Goal: Task Accomplishment & Management: Complete application form

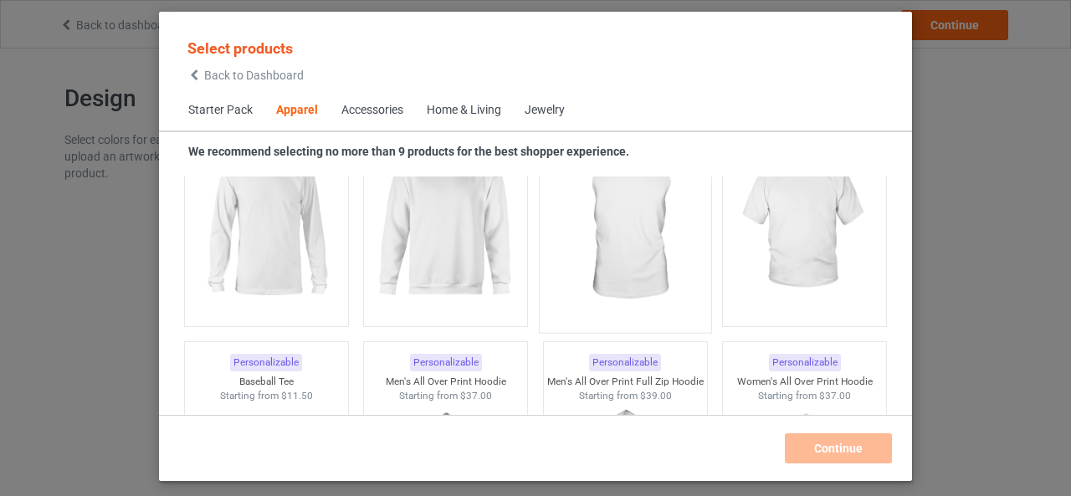
scroll to position [1376, 0]
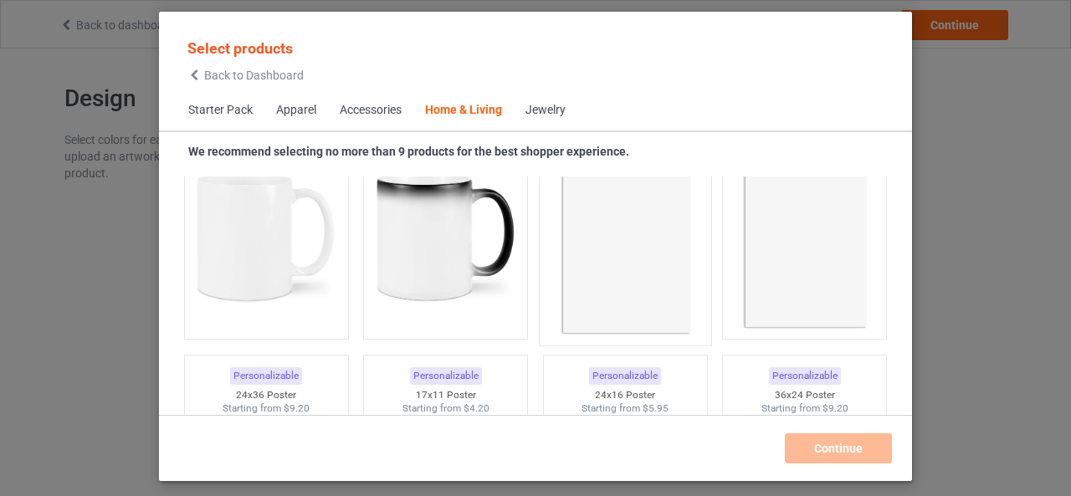
scroll to position [7652, 0]
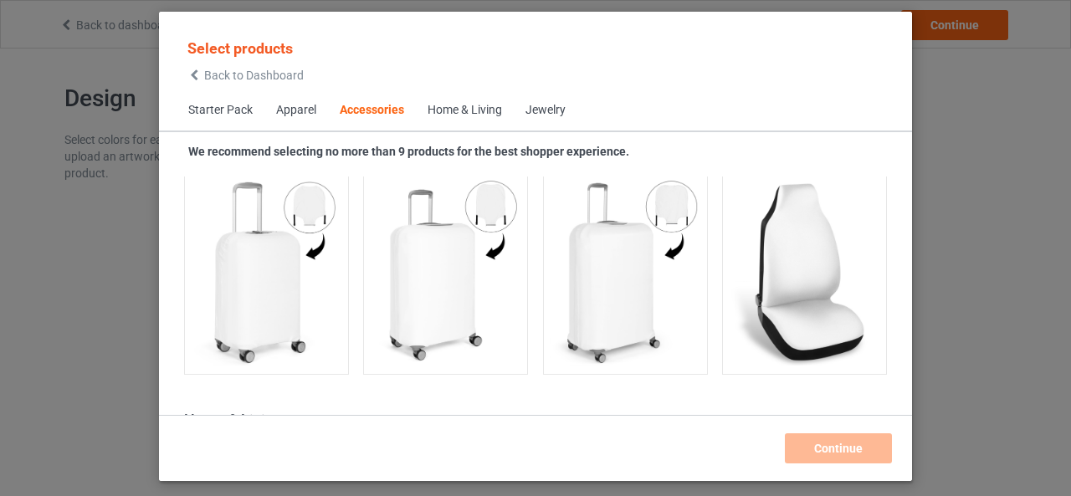
scroll to position [7401, 0]
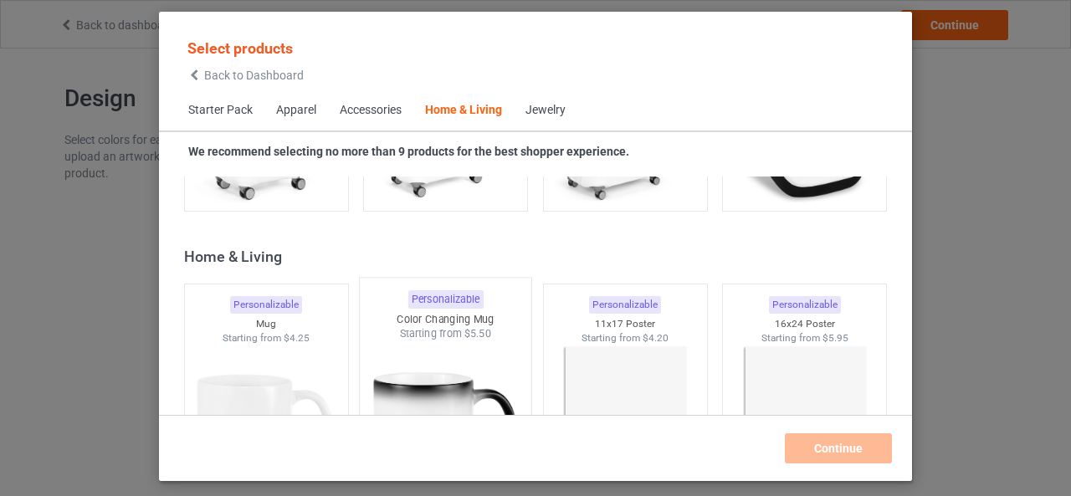
scroll to position [7652, 0]
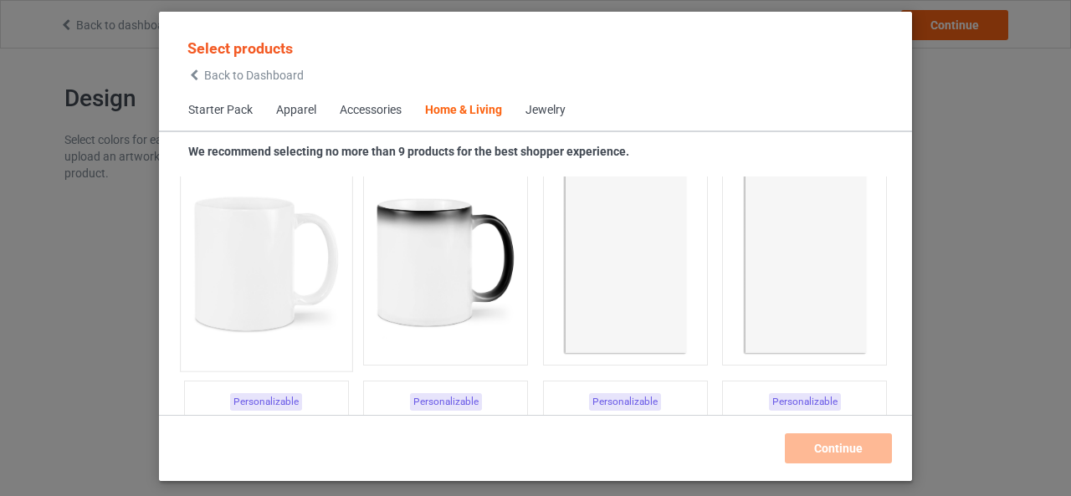
click at [275, 346] on img at bounding box center [265, 264] width 157 height 197
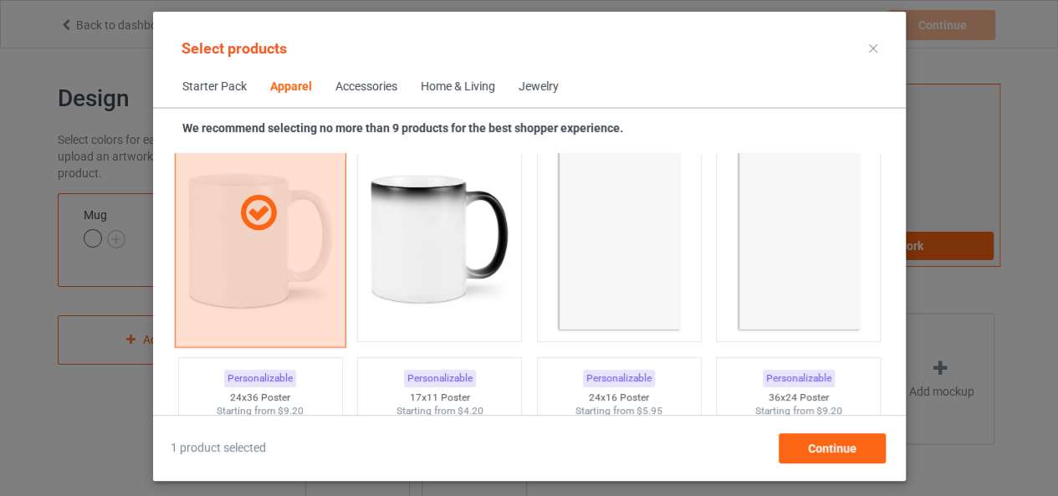
click at [275, 346] on div at bounding box center [260, 213] width 172 height 269
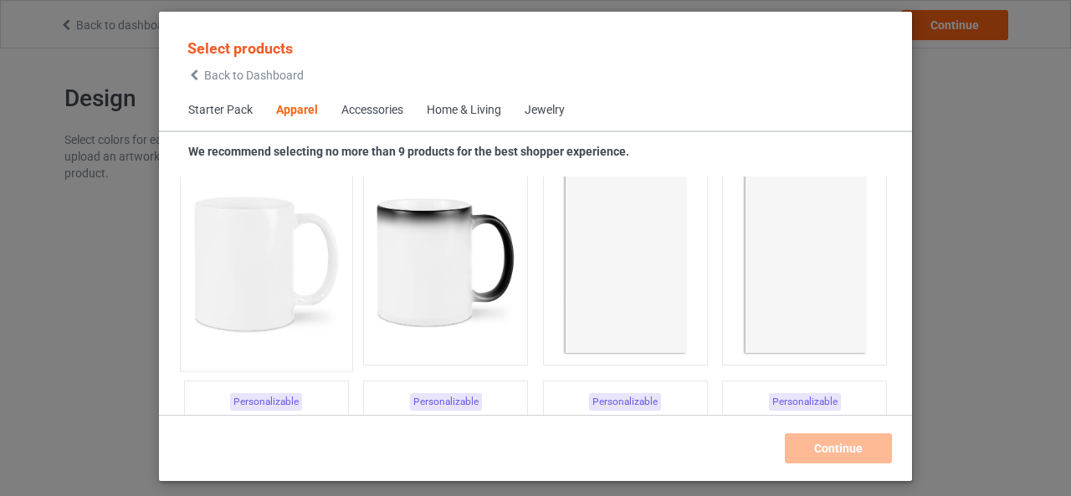
click at [276, 338] on img at bounding box center [265, 264] width 157 height 197
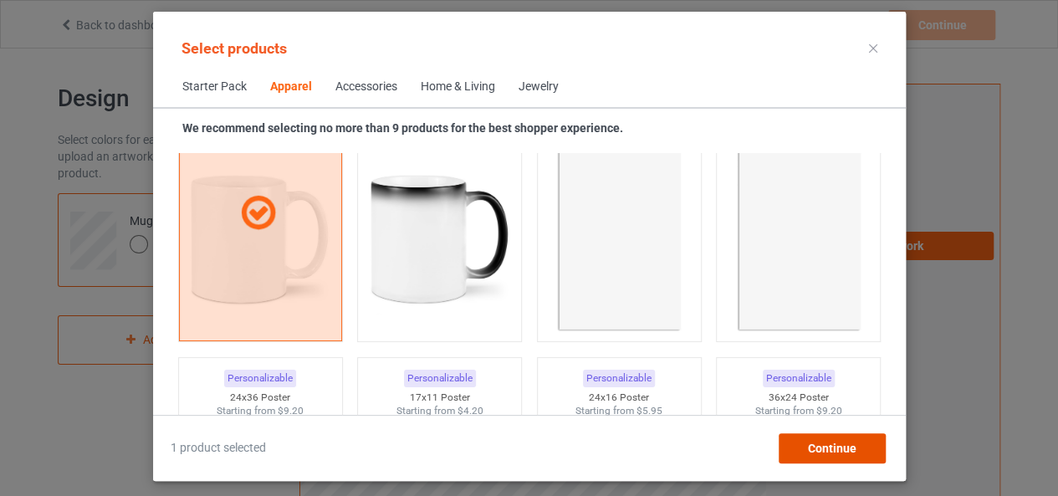
click at [808, 443] on span "Continue" at bounding box center [831, 448] width 49 height 13
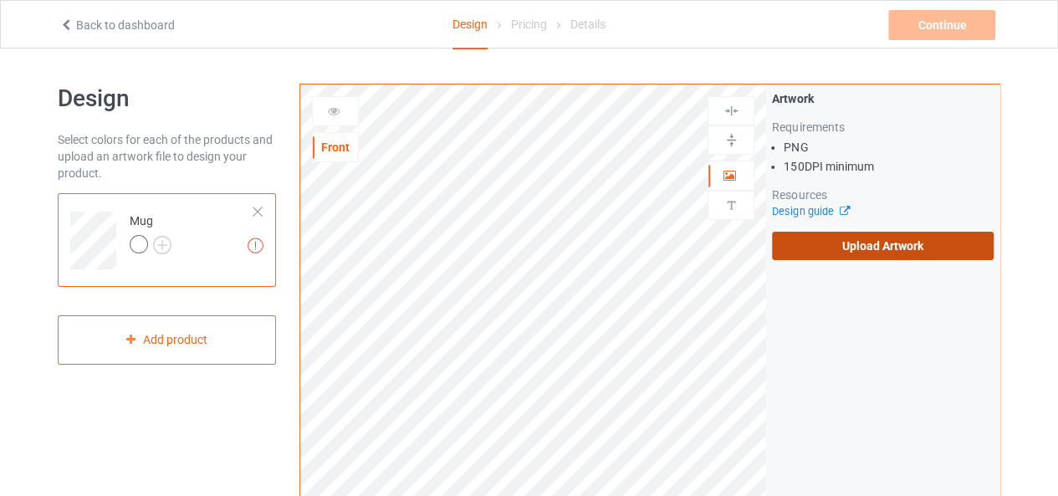
click at [827, 234] on label "Upload Artwork" at bounding box center [883, 246] width 222 height 28
click at [0, 0] on input "Upload Artwork" at bounding box center [0, 0] width 0 height 0
click at [263, 207] on div "Missing artworks Mug" at bounding box center [167, 240] width 218 height 94
click at [257, 208] on div at bounding box center [258, 212] width 12 height 12
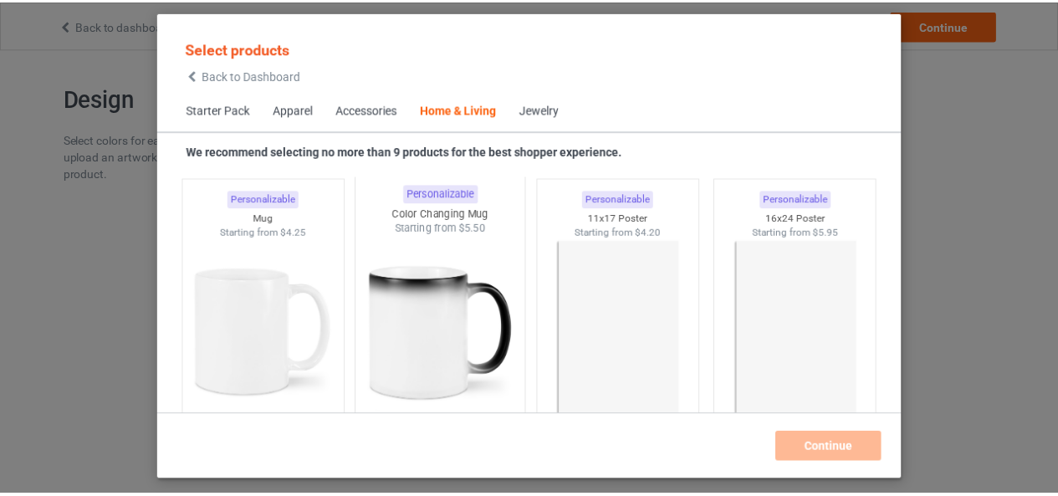
scroll to position [7568, 0]
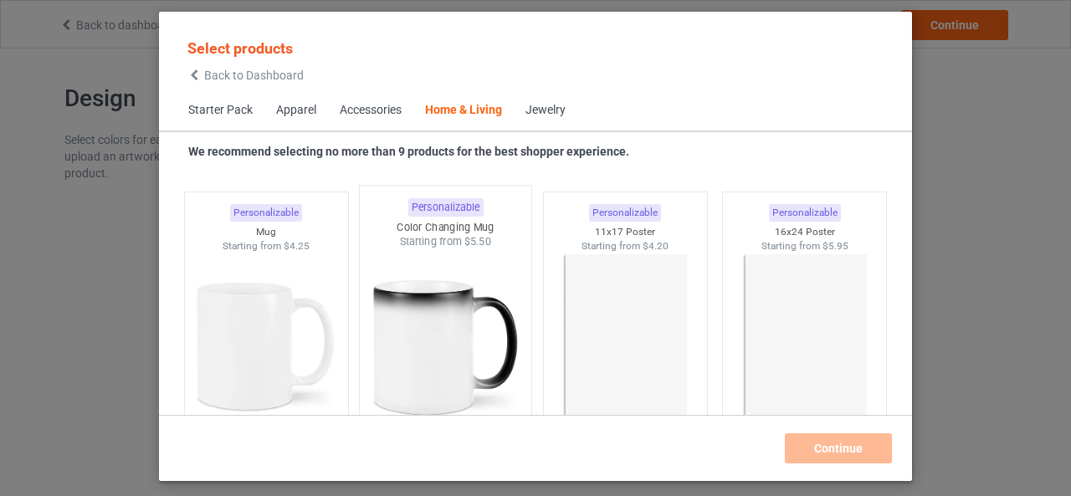
click at [429, 282] on img at bounding box center [445, 347] width 157 height 197
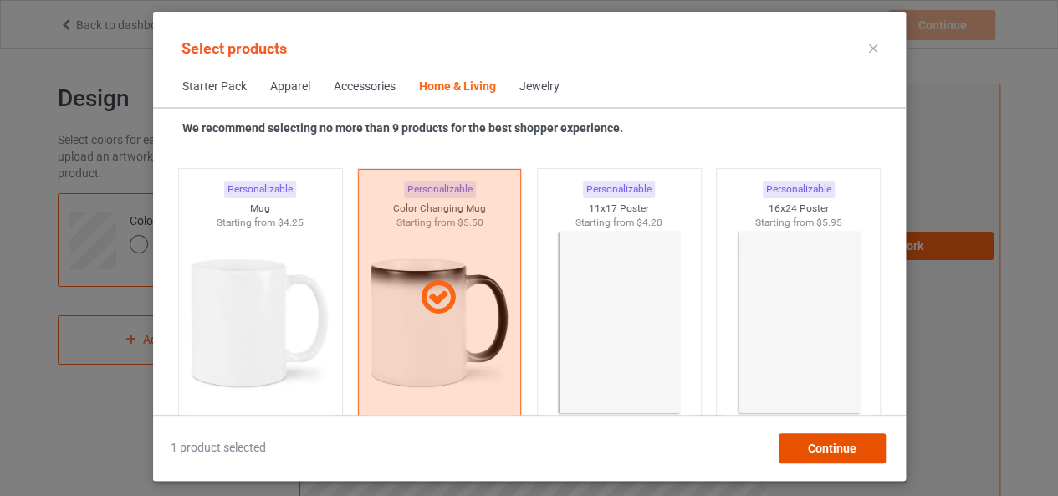
click at [840, 448] on span "Continue" at bounding box center [831, 448] width 49 height 13
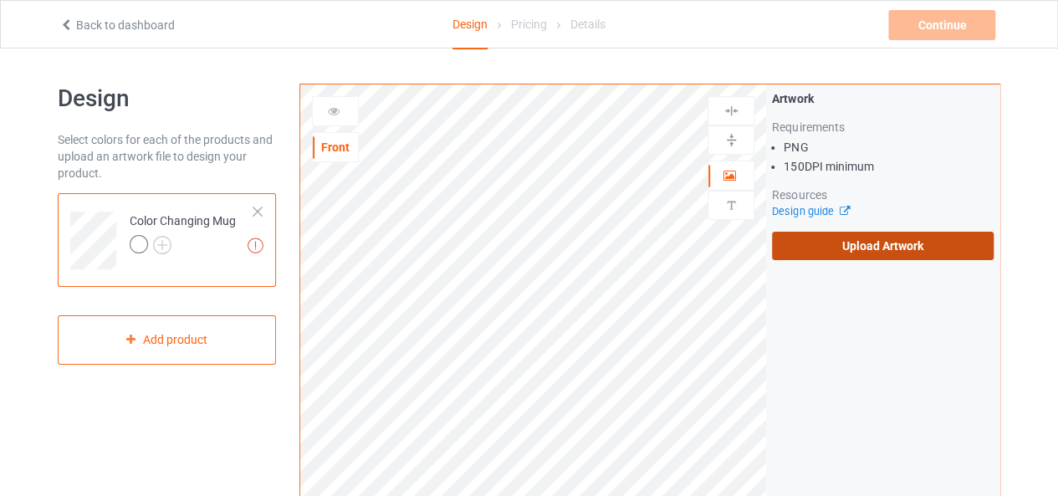
click at [883, 247] on label "Upload Artwork" at bounding box center [883, 246] width 222 height 28
click at [0, 0] on input "Upload Artwork" at bounding box center [0, 0] width 0 height 0
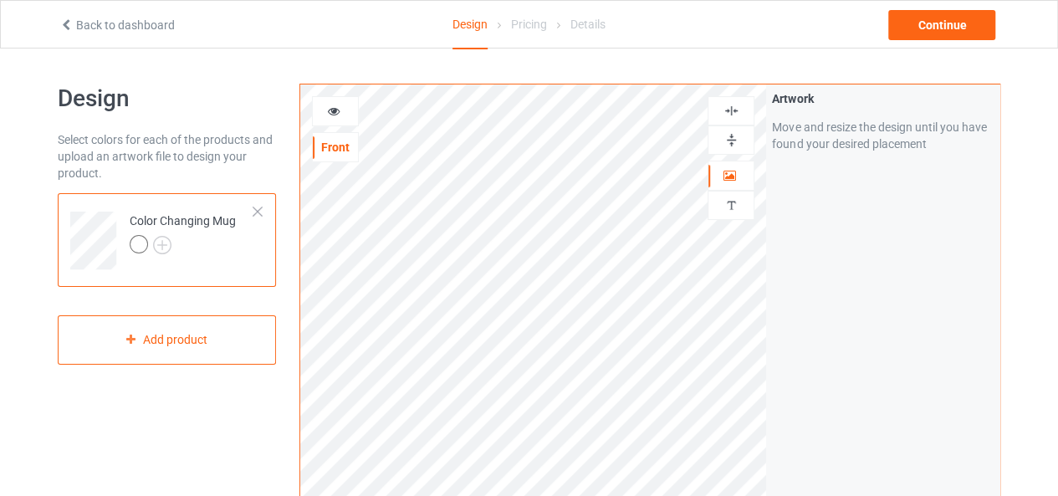
click at [337, 115] on icon at bounding box center [334, 109] width 14 height 12
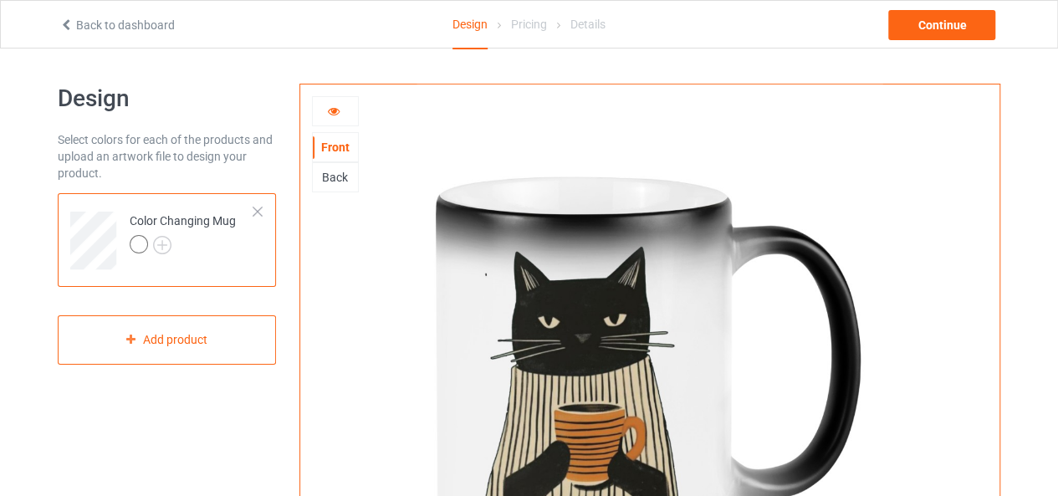
click at [484, 273] on img at bounding box center [650, 376] width 466 height 582
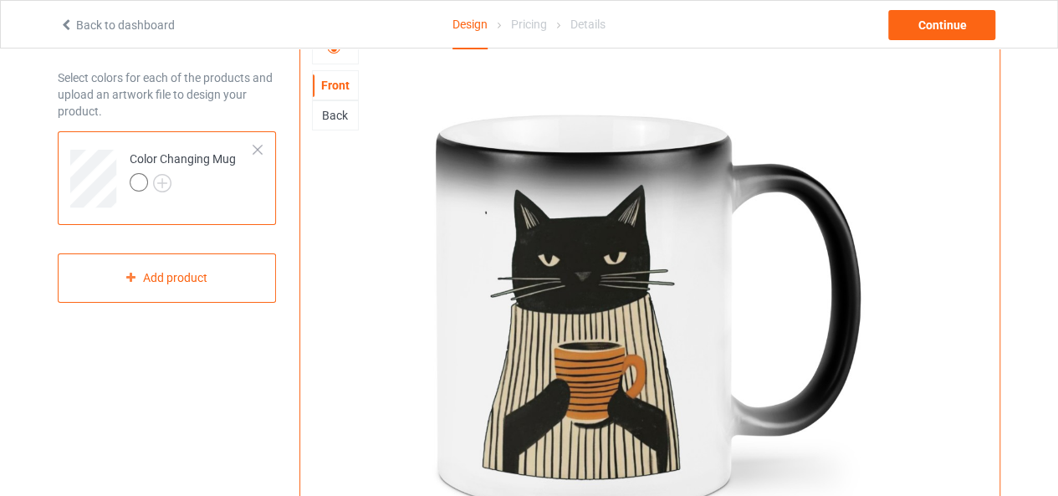
scroll to position [84, 0]
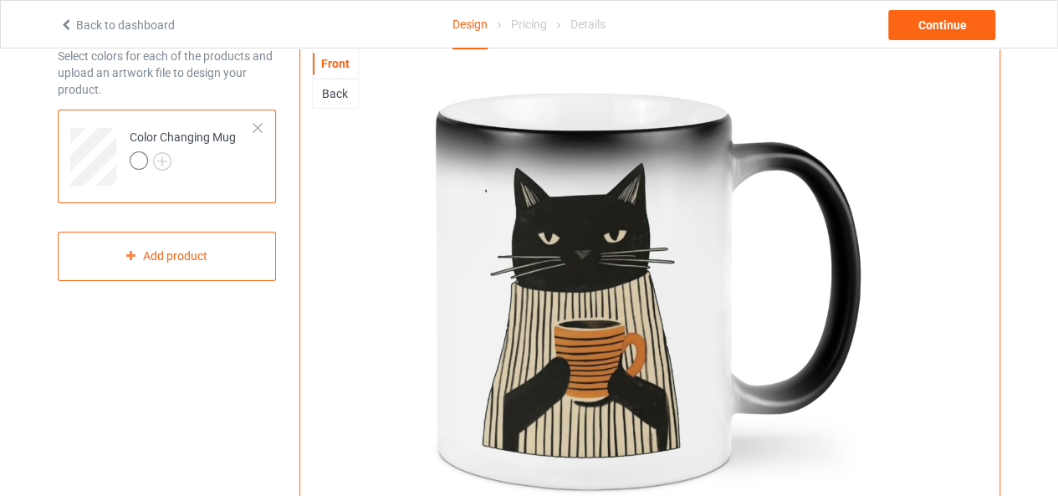
click at [256, 126] on div at bounding box center [258, 128] width 12 height 12
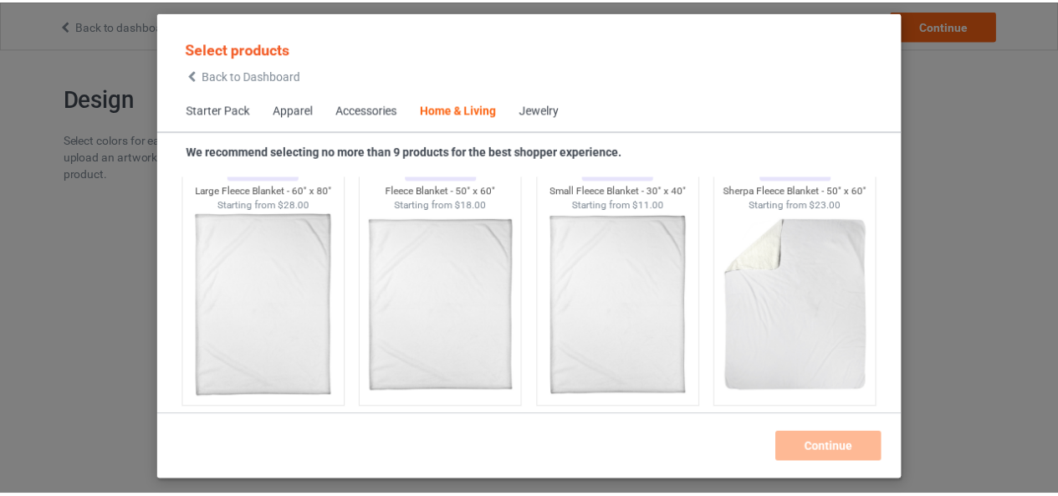
scroll to position [7735, 0]
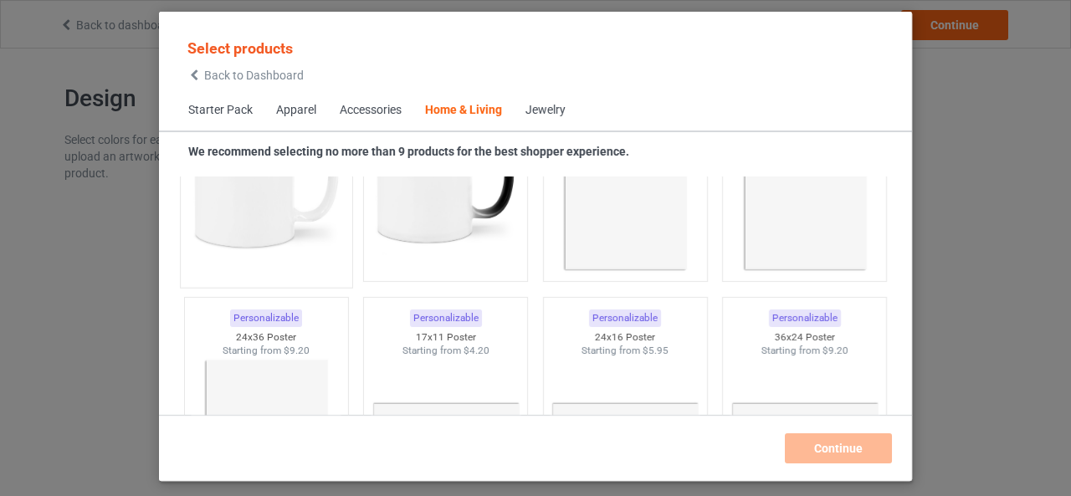
click at [282, 234] on img at bounding box center [265, 180] width 157 height 197
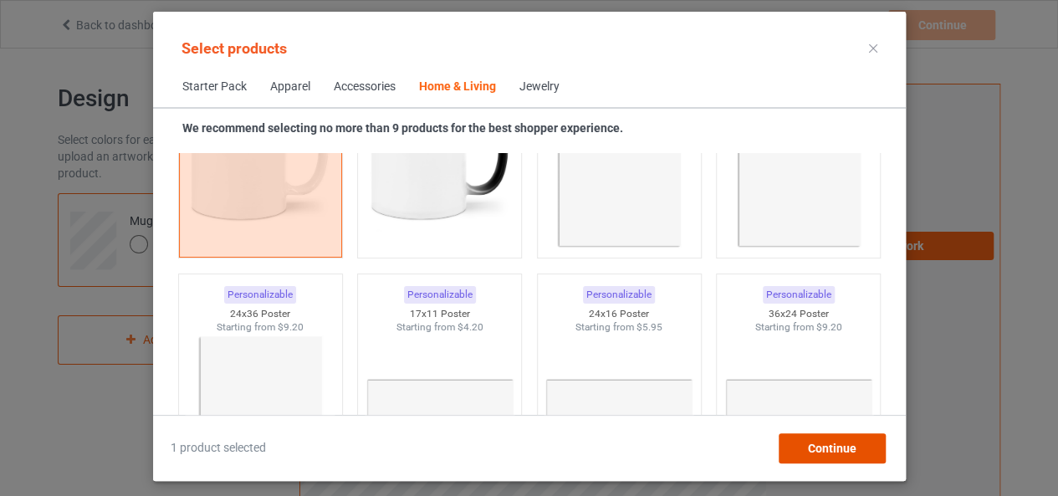
click at [811, 453] on span "Continue" at bounding box center [831, 448] width 49 height 13
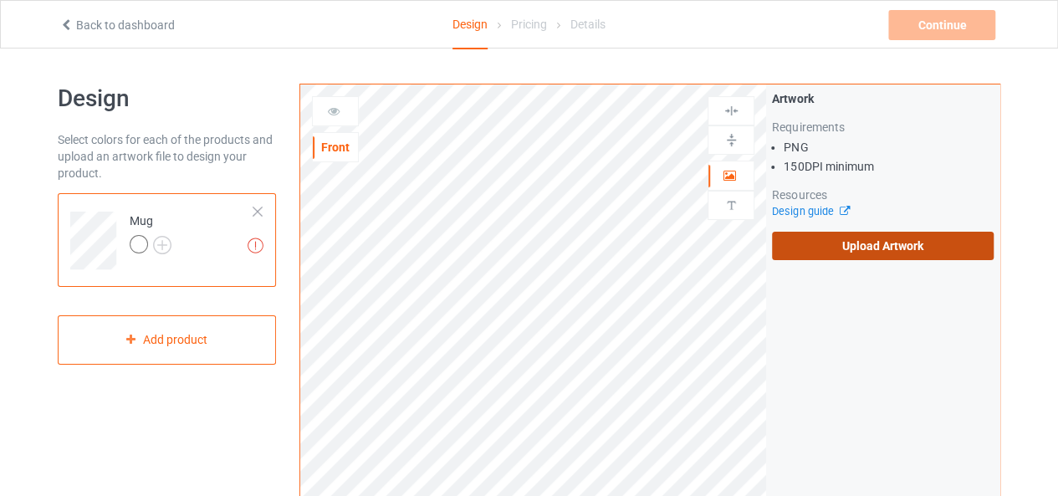
click at [807, 246] on label "Upload Artwork" at bounding box center [883, 246] width 222 height 28
click at [0, 0] on input "Upload Artwork" at bounding box center [0, 0] width 0 height 0
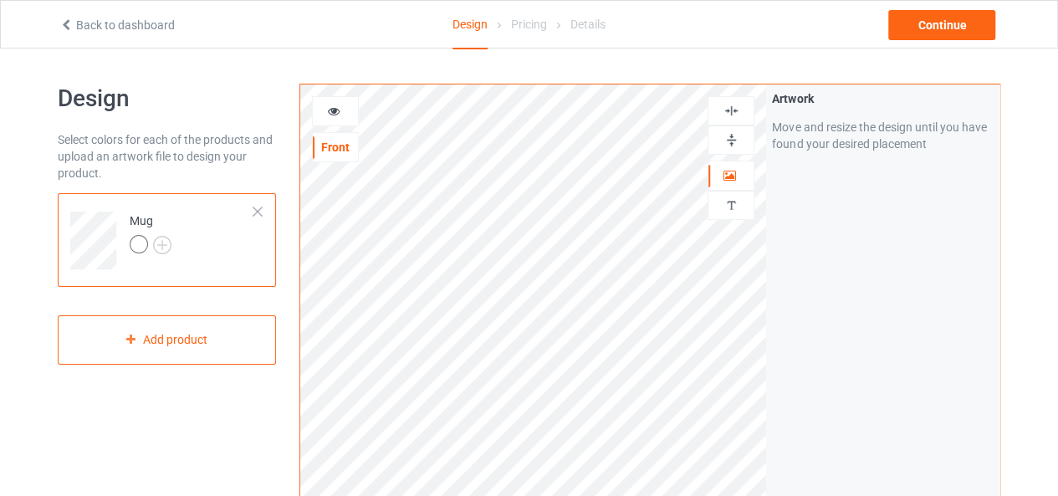
click at [339, 103] on icon at bounding box center [334, 109] width 14 height 12
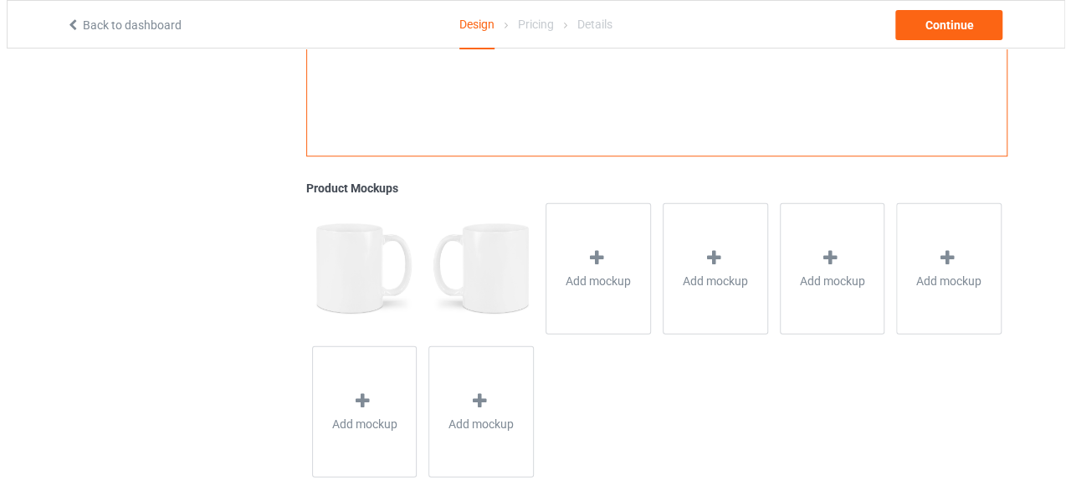
scroll to position [544, 0]
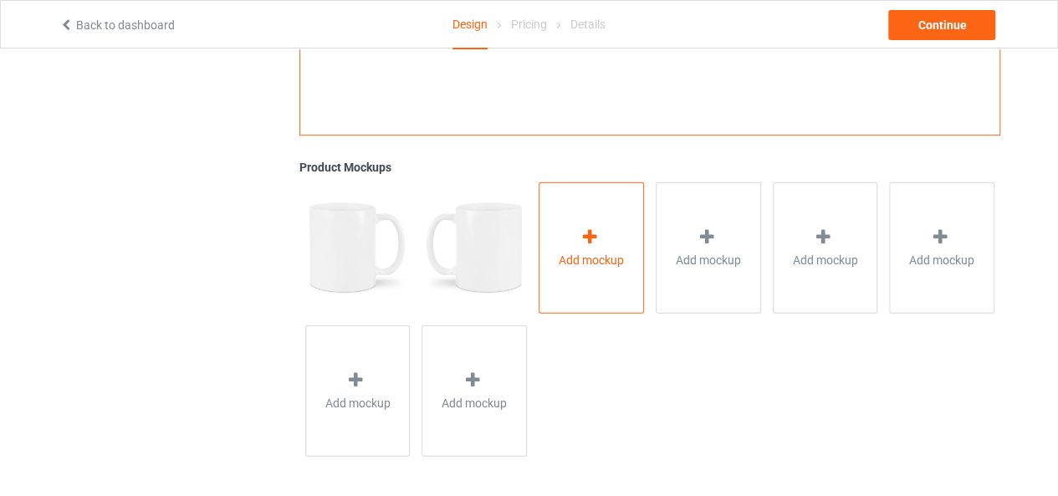
click at [592, 231] on icon at bounding box center [590, 237] width 21 height 18
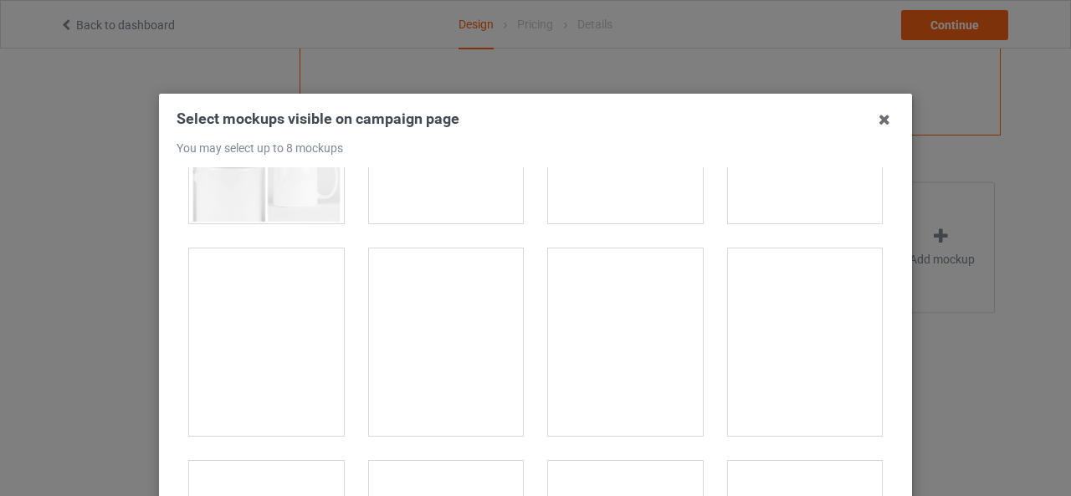
scroll to position [418, 0]
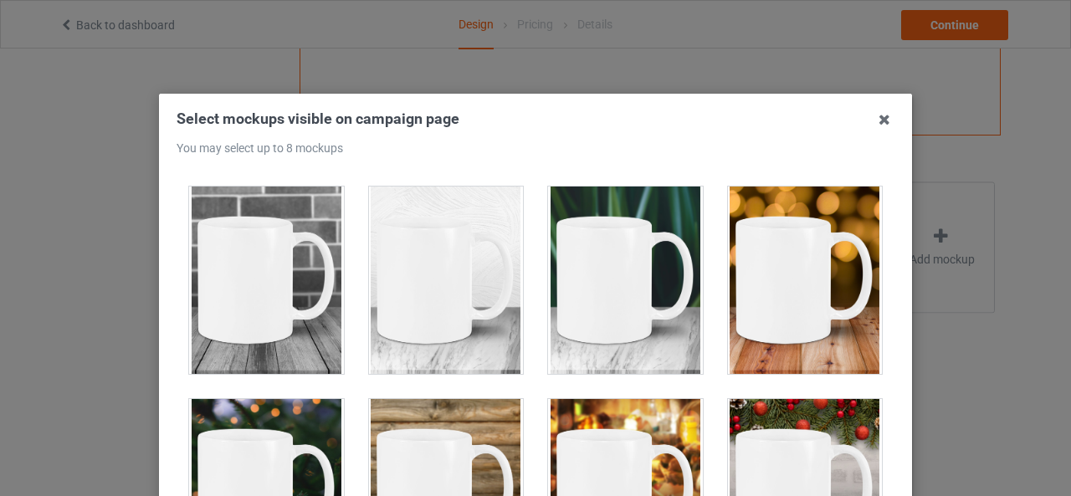
click at [618, 310] on div at bounding box center [625, 280] width 155 height 187
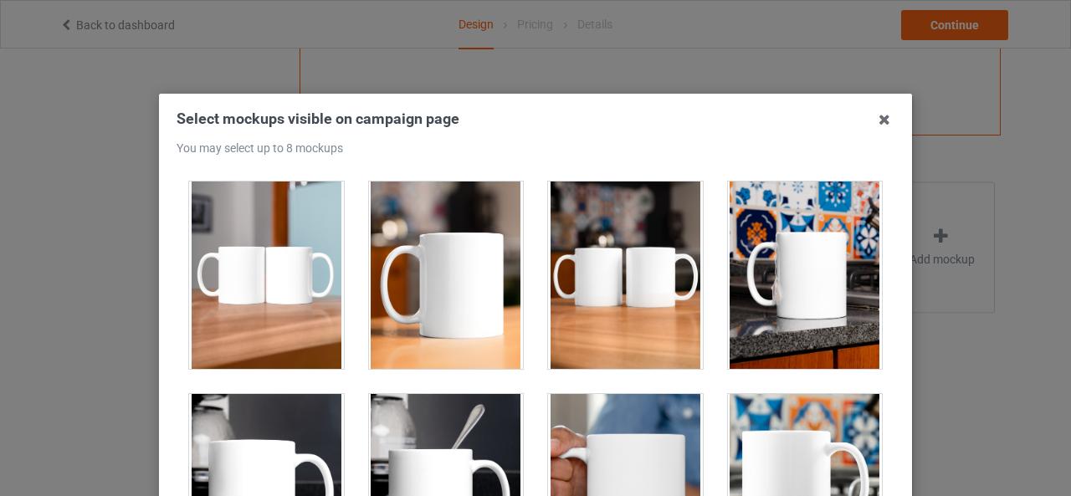
scroll to position [2845, 0]
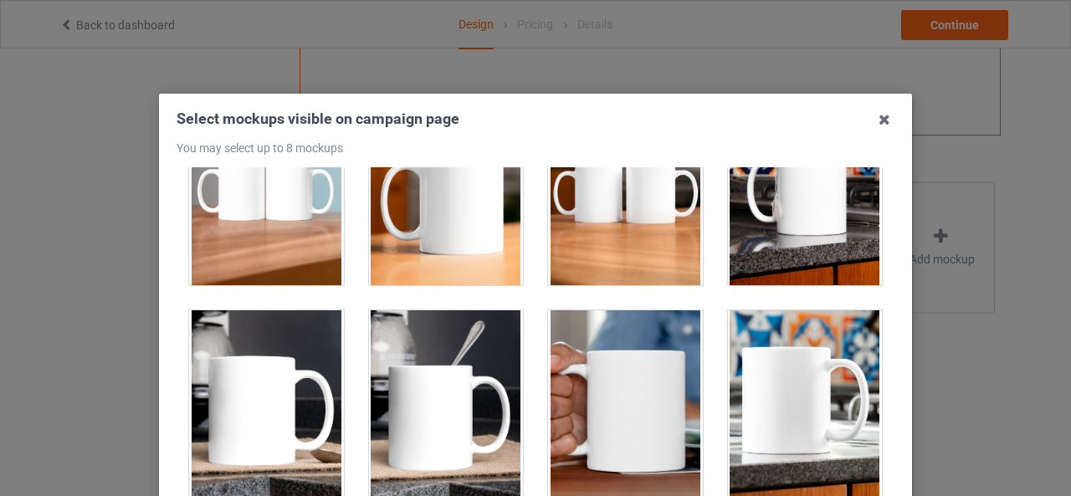
click at [800, 382] on div at bounding box center [805, 403] width 155 height 187
click at [757, 371] on div at bounding box center [805, 403] width 155 height 187
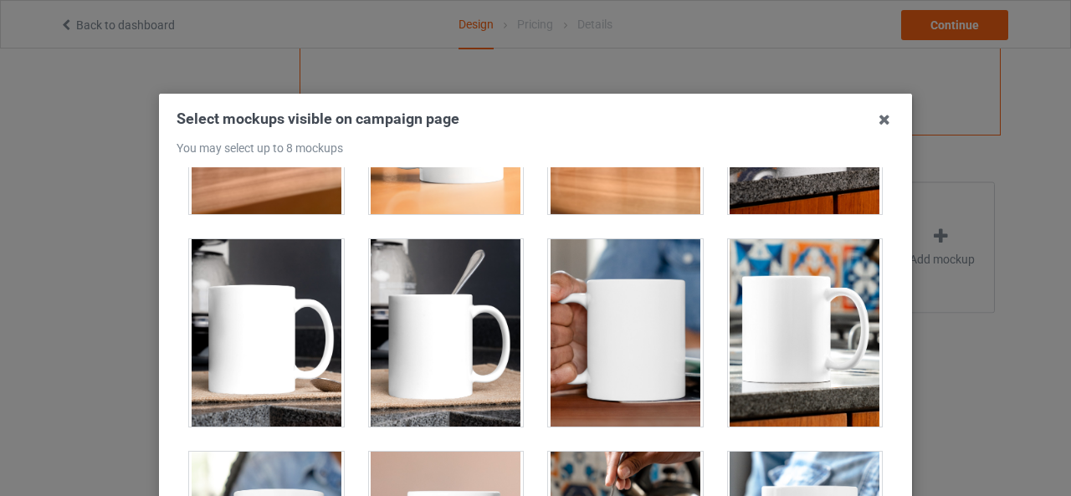
scroll to position [3012, 0]
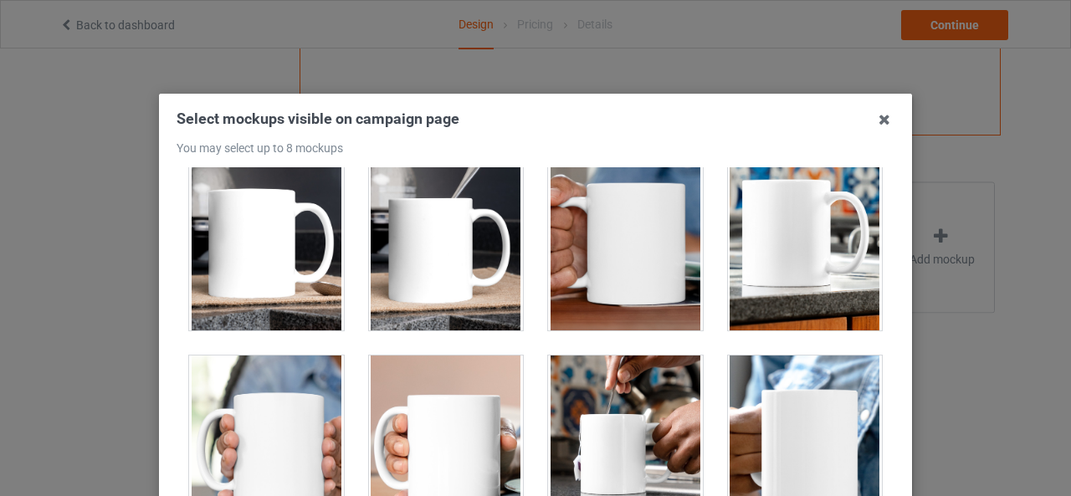
click at [408, 279] on div at bounding box center [446, 236] width 155 height 187
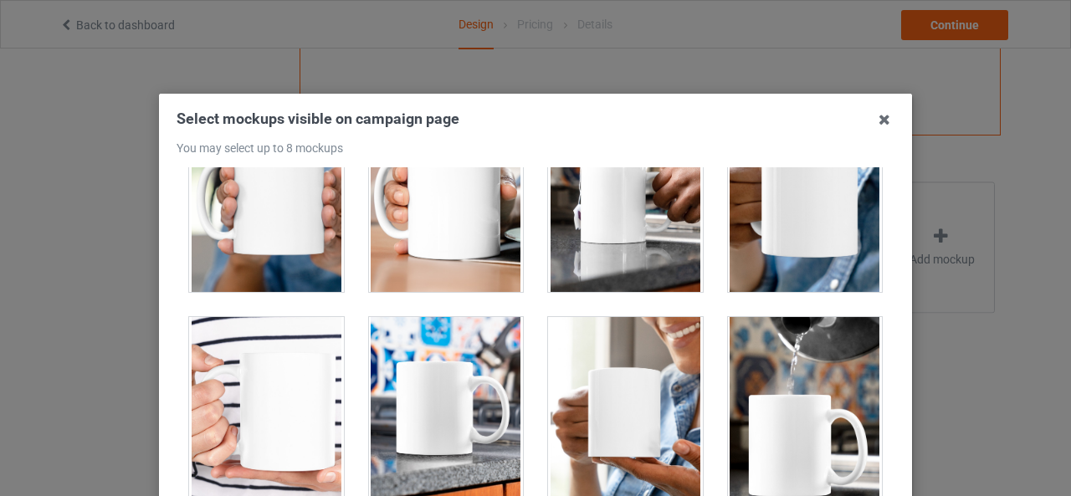
scroll to position [3096, 0]
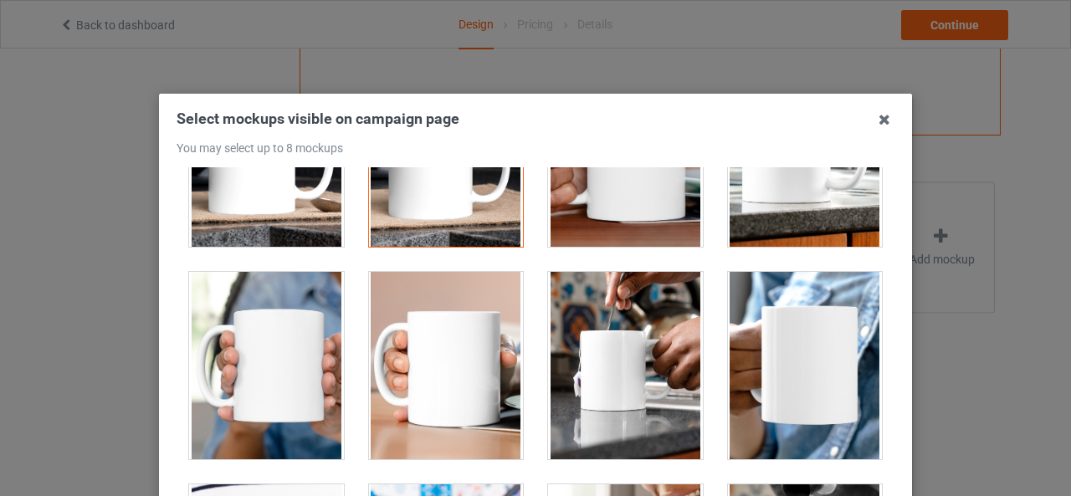
click at [650, 307] on div at bounding box center [625, 365] width 155 height 187
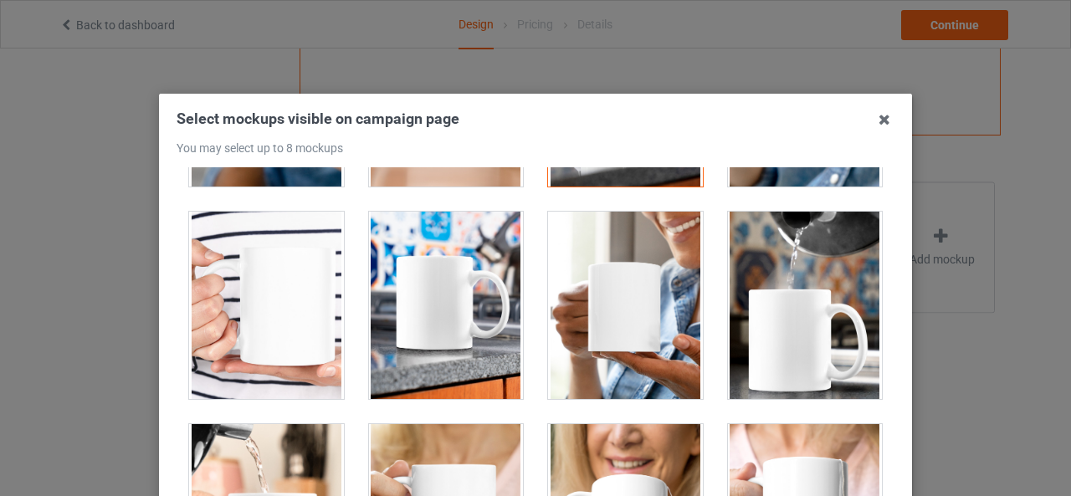
scroll to position [3347, 0]
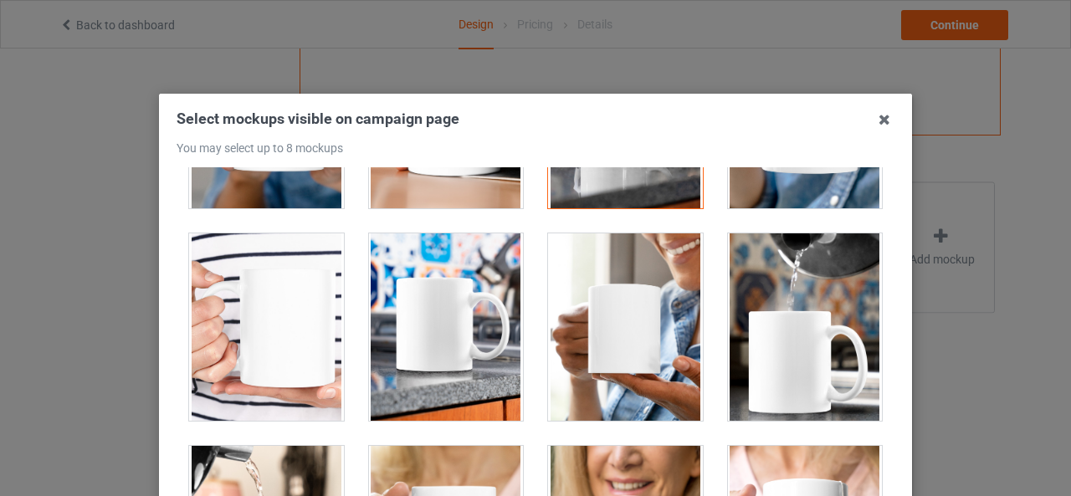
click at [599, 304] on div at bounding box center [625, 326] width 155 height 187
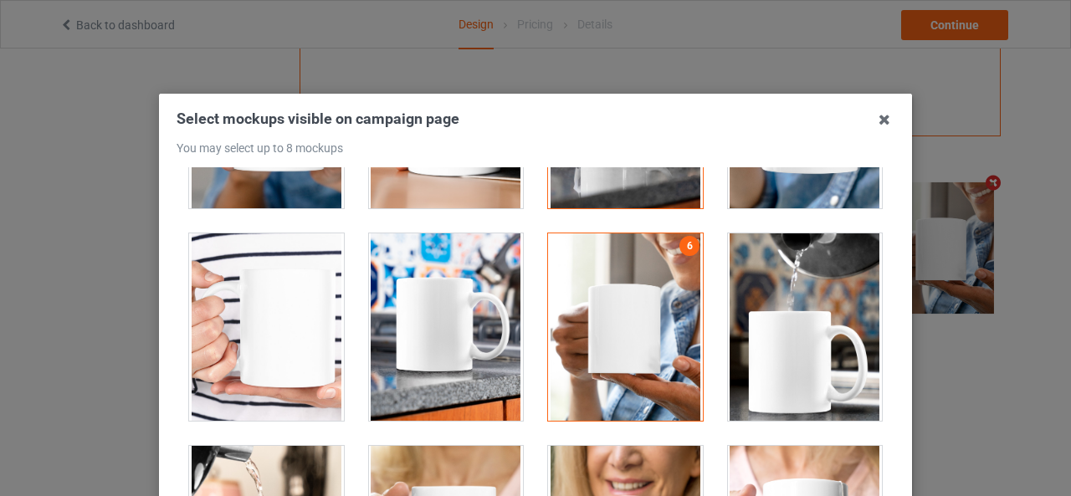
click at [599, 304] on div at bounding box center [625, 326] width 155 height 187
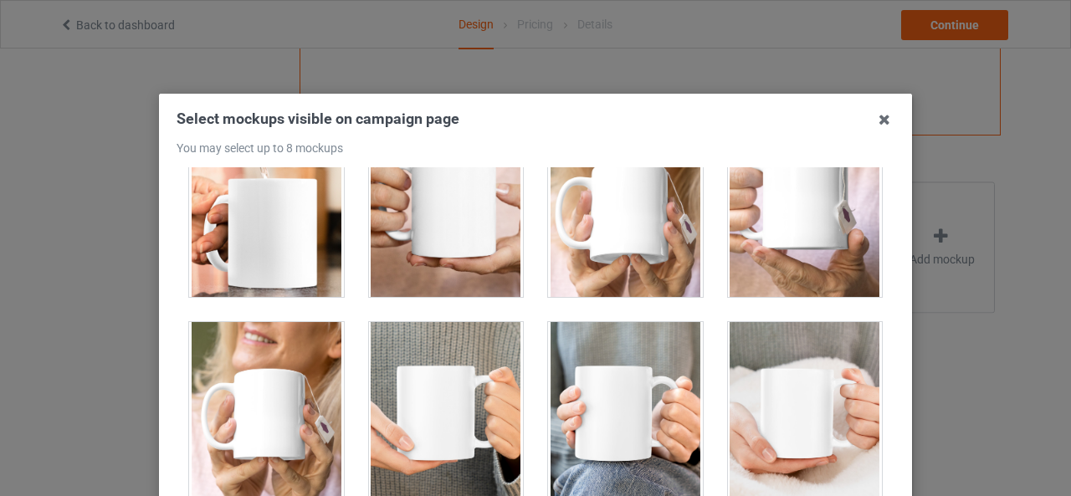
scroll to position [3765, 0]
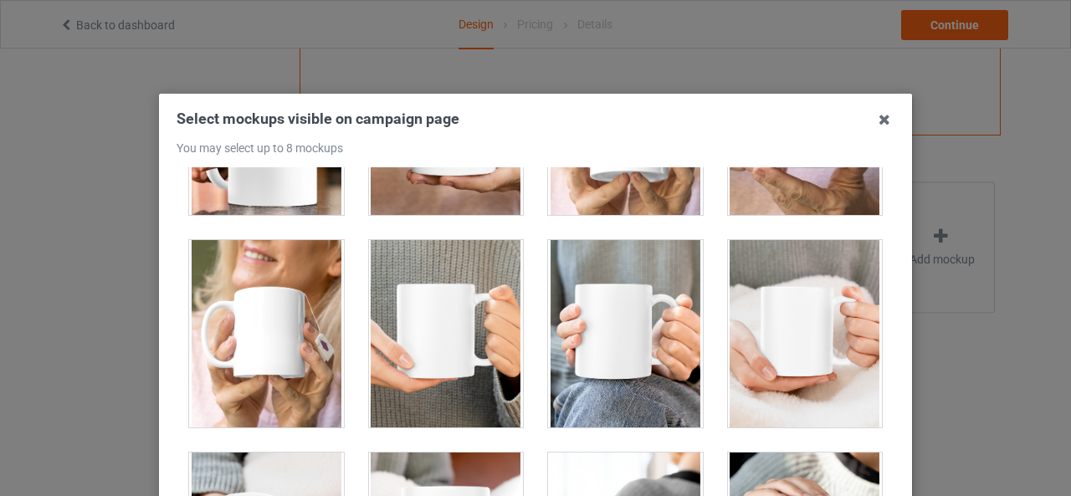
click at [615, 325] on div at bounding box center [625, 333] width 155 height 187
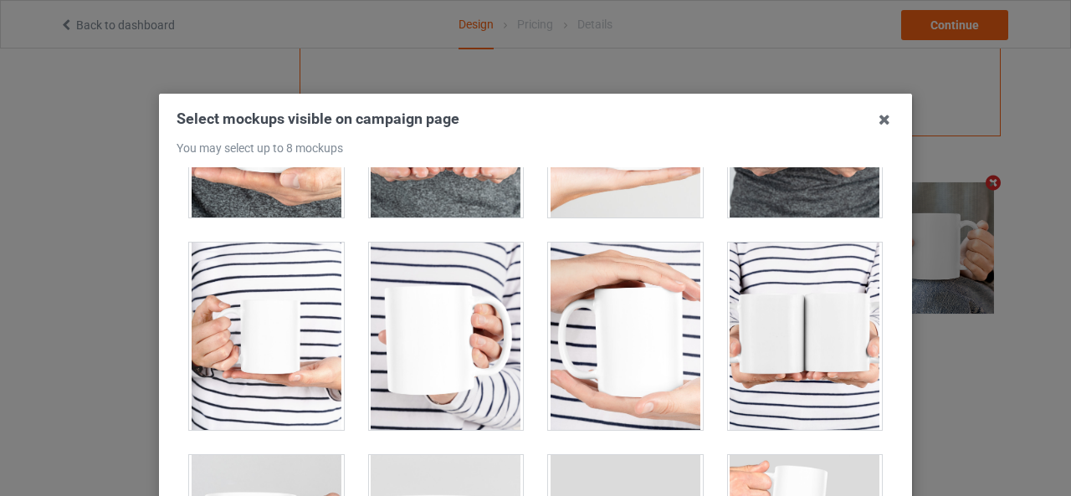
scroll to position [1979, 0]
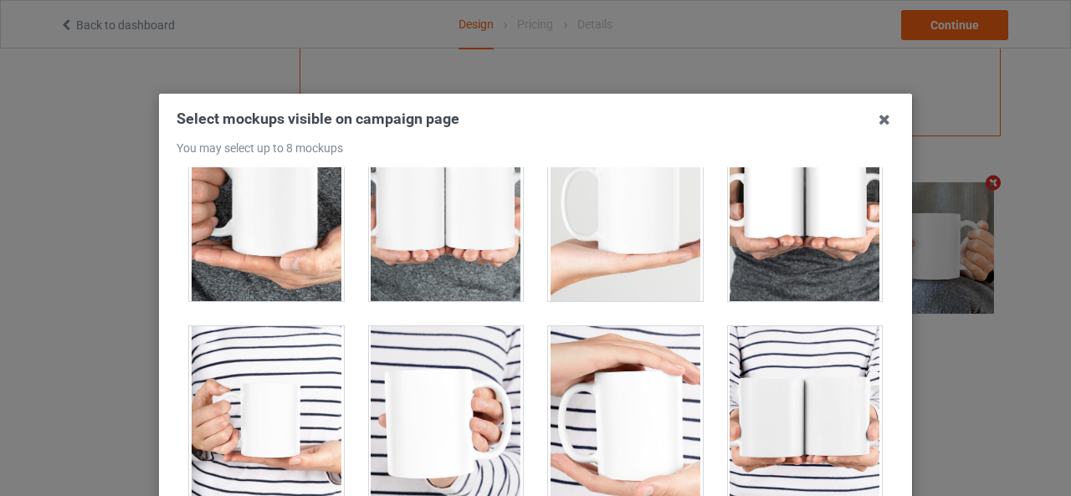
click at [464, 372] on div at bounding box center [446, 419] width 155 height 187
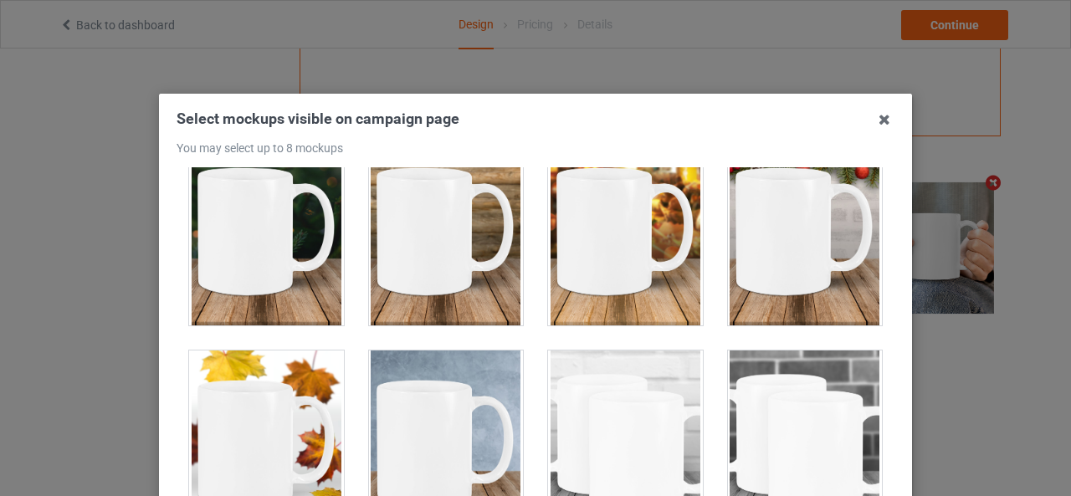
scroll to position [640, 0]
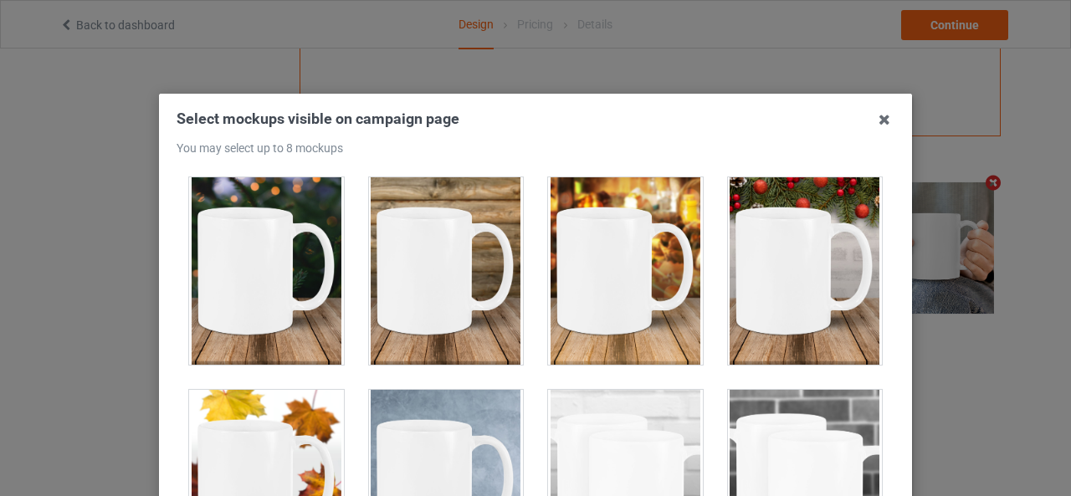
click at [450, 315] on div at bounding box center [446, 270] width 155 height 187
click at [673, 338] on div at bounding box center [625, 270] width 155 height 187
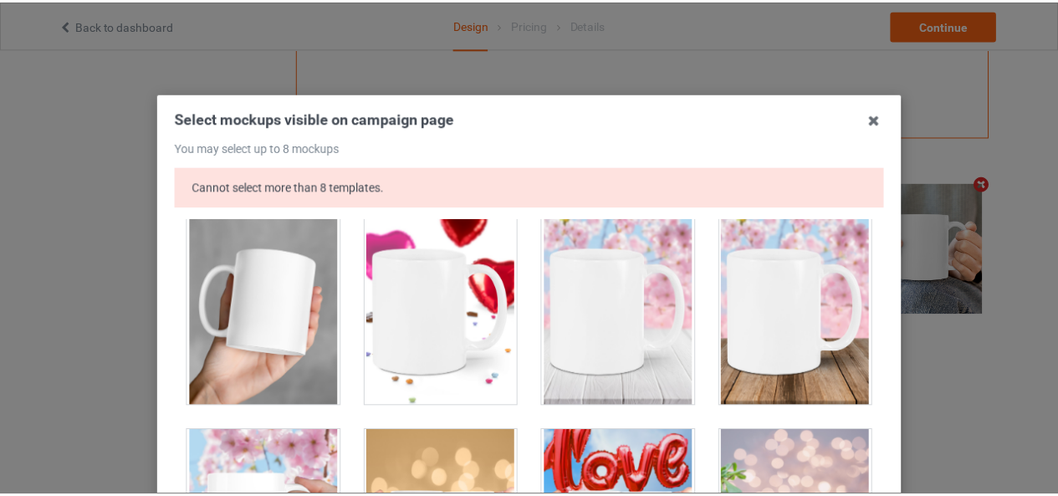
scroll to position [290, 0]
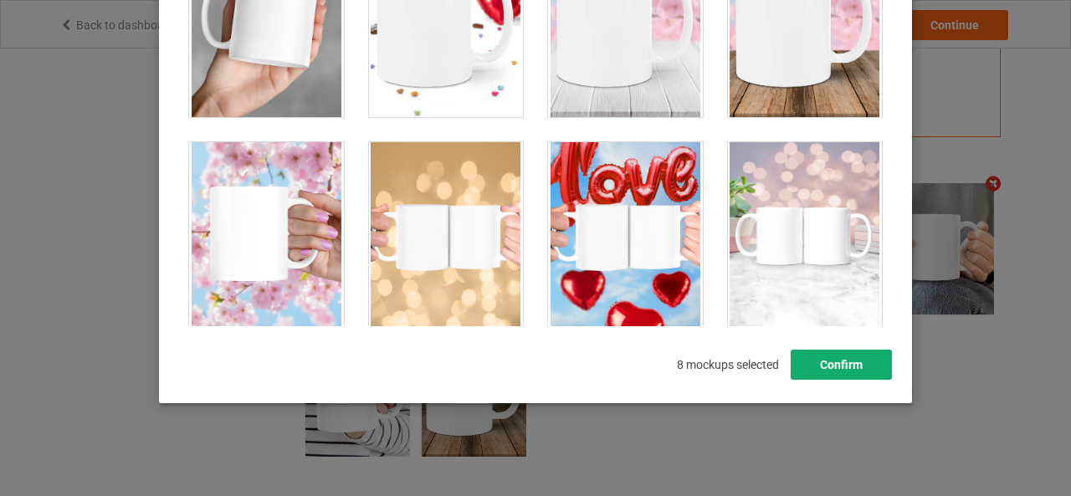
click at [818, 363] on button "Confirm" at bounding box center [841, 365] width 101 height 30
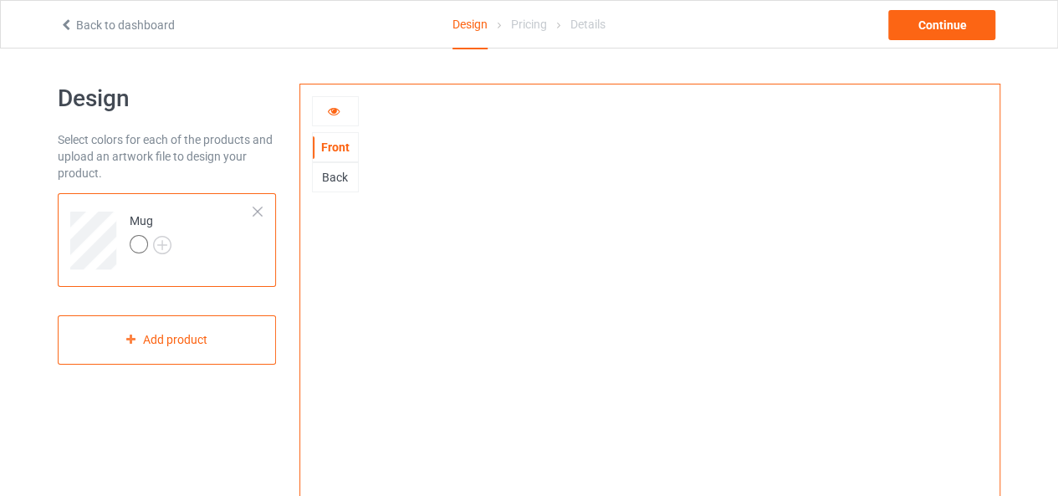
scroll to position [0, 0]
click at [912, 31] on div "Continue" at bounding box center [942, 25] width 107 height 30
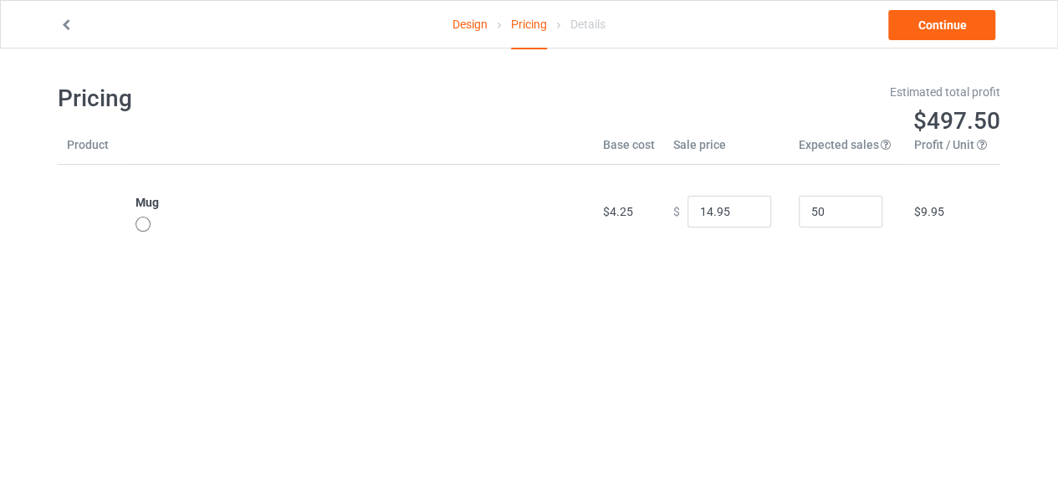
click at [145, 228] on div at bounding box center [143, 224] width 15 height 15
click at [144, 223] on div at bounding box center [143, 224] width 15 height 15
click at [144, 204] on b "Mug" at bounding box center [147, 202] width 23 height 13
click at [932, 20] on link "Continue" at bounding box center [942, 25] width 107 height 30
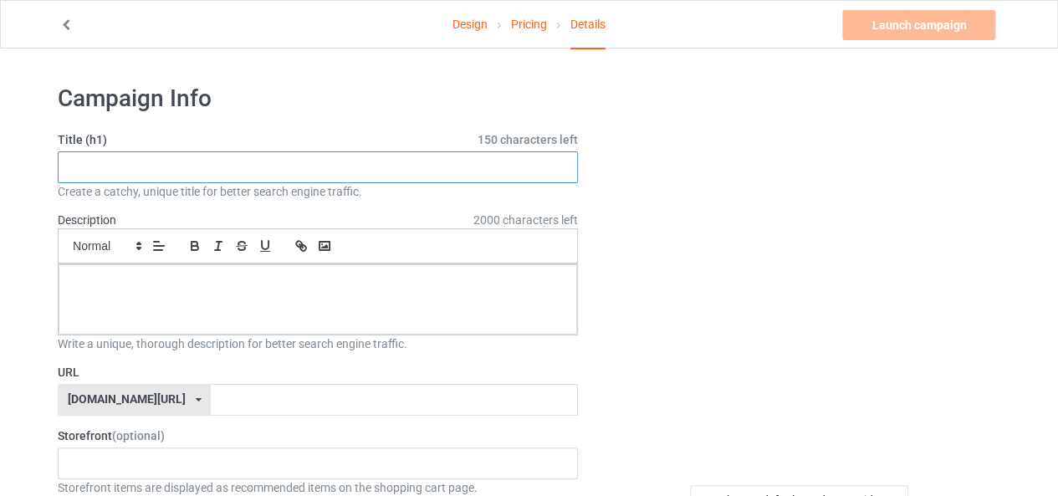
click at [161, 168] on input "text" at bounding box center [318, 167] width 520 height 32
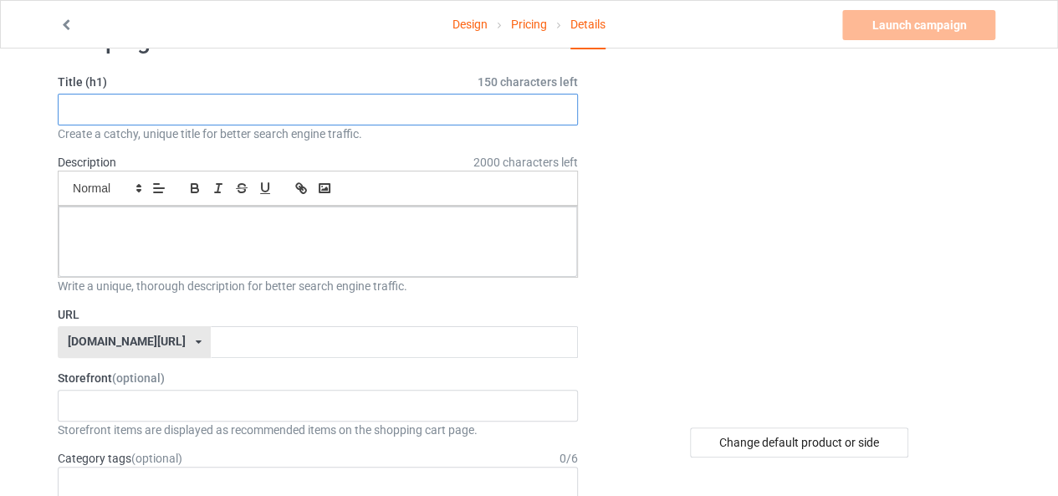
scroll to position [84, 0]
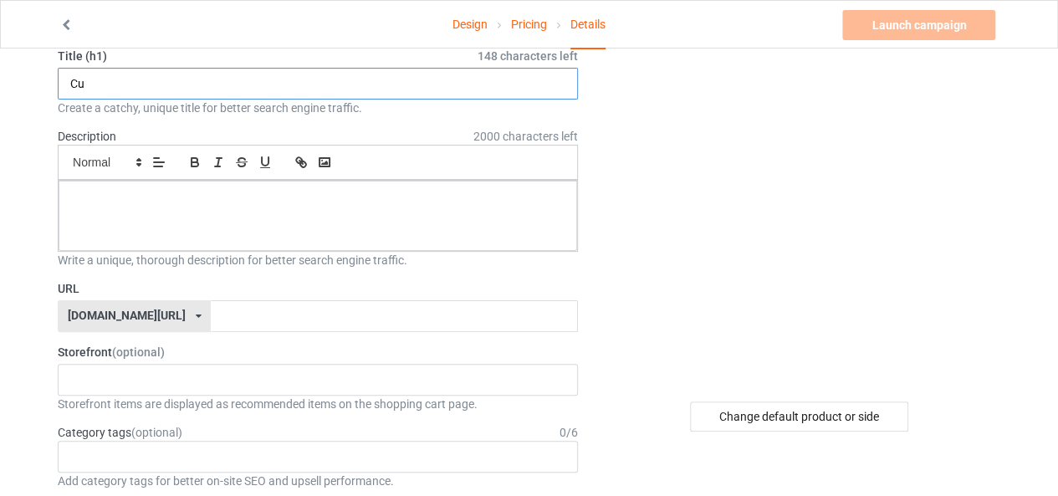
type input "C"
type input "Trendy Cat Lover mug perfect gift for per Owners"
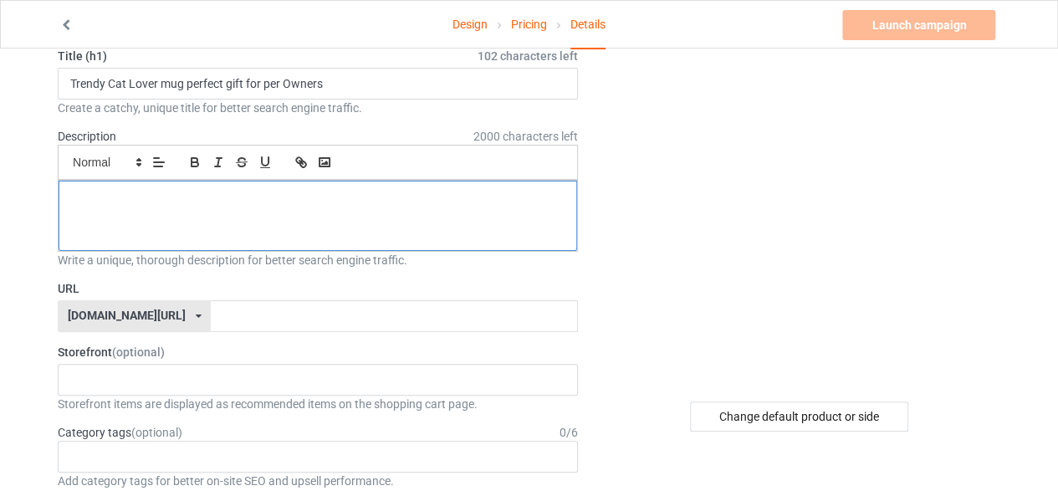
click at [105, 205] on div at bounding box center [318, 216] width 519 height 70
click at [284, 192] on p at bounding box center [318, 200] width 492 height 16
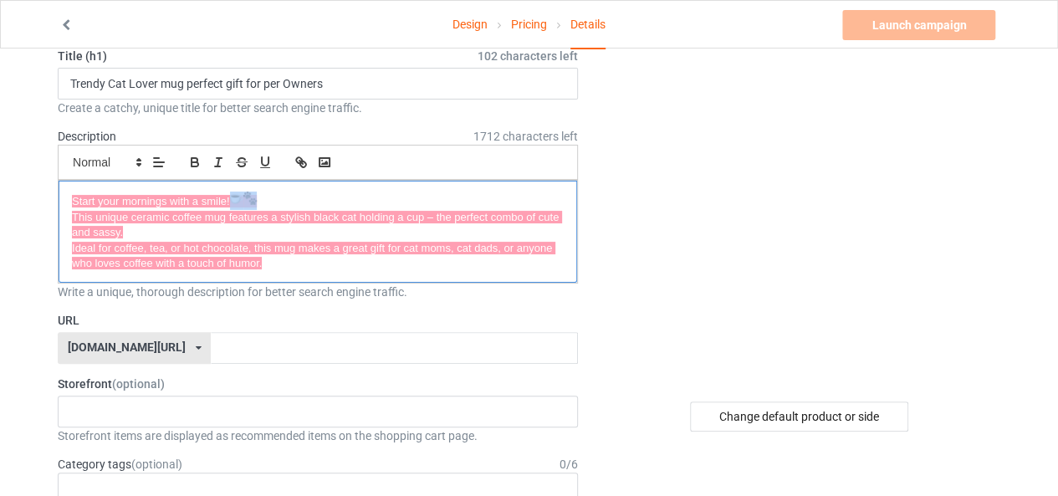
drag, startPoint x: 261, startPoint y: 192, endPoint x: 228, endPoint y: 193, distance: 33.5
click at [228, 193] on p "Start your mornings with a smile!" at bounding box center [318, 201] width 492 height 18
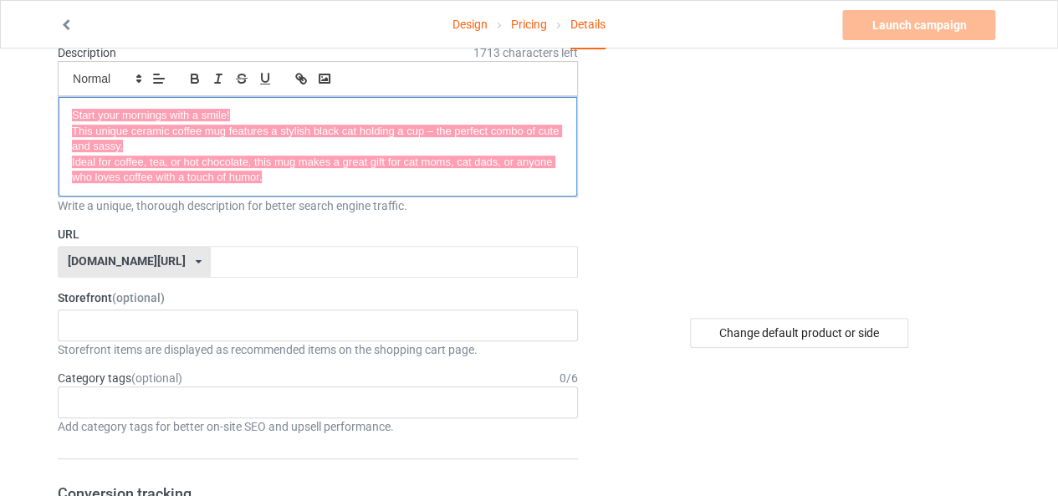
scroll to position [251, 0]
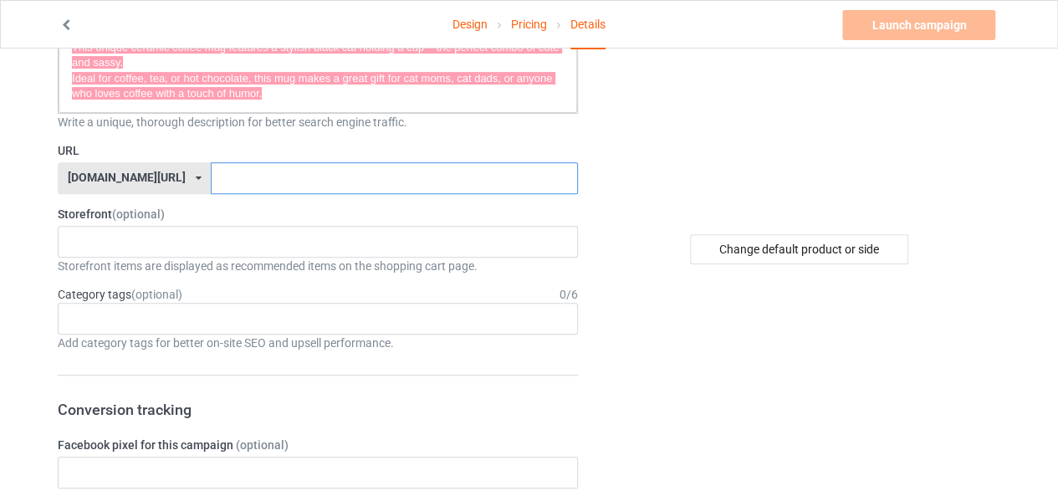
click at [211, 177] on input "text" at bounding box center [394, 178] width 366 height 32
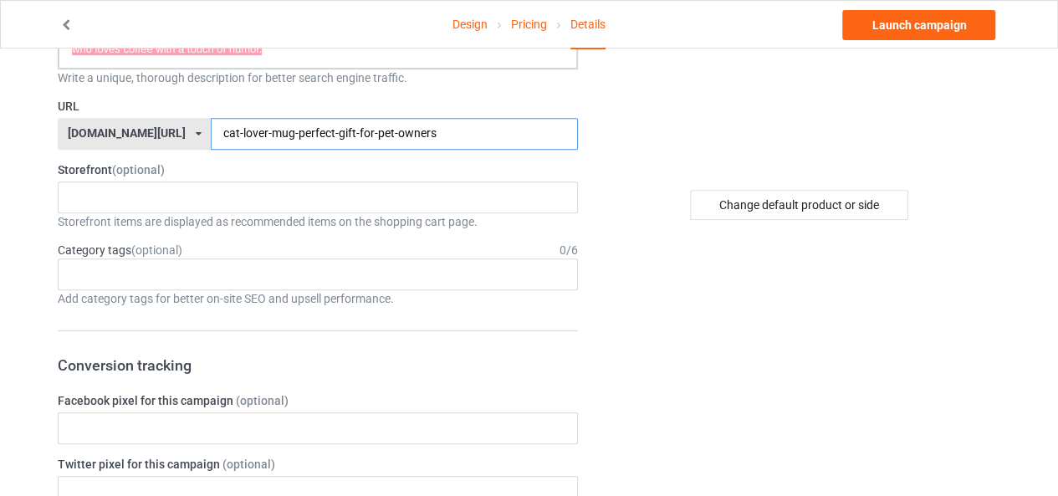
scroll to position [335, 0]
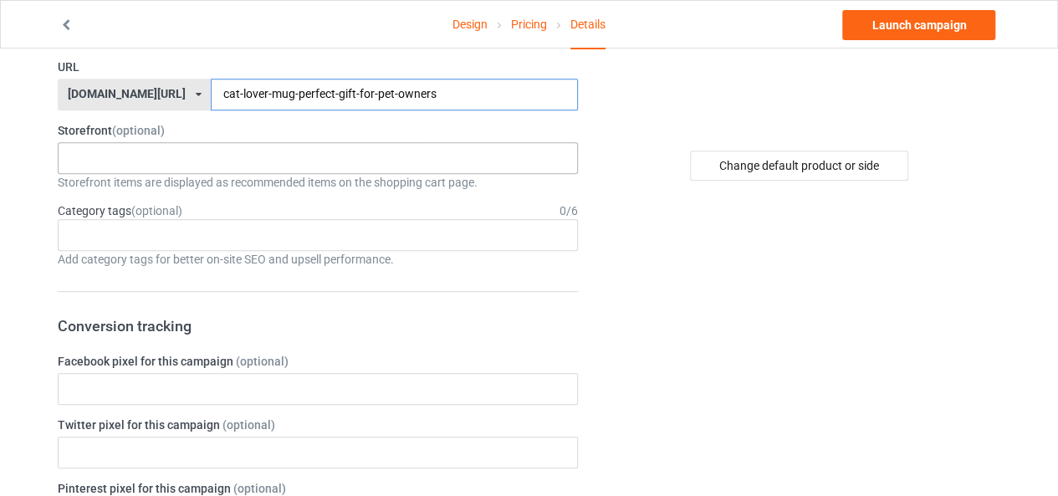
type input "cat-lover-mug-perfect-gift-for-pet-owners"
click at [110, 153] on div "Cat Lovers 68dbaaa667bd0c002f9d86fe" at bounding box center [318, 158] width 520 height 32
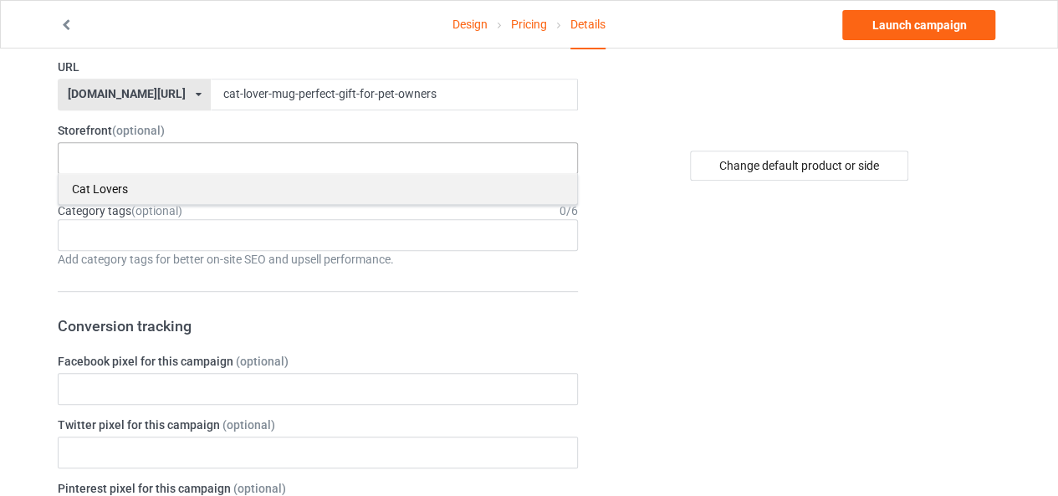
click at [126, 190] on div "Cat Lovers" at bounding box center [318, 188] width 519 height 31
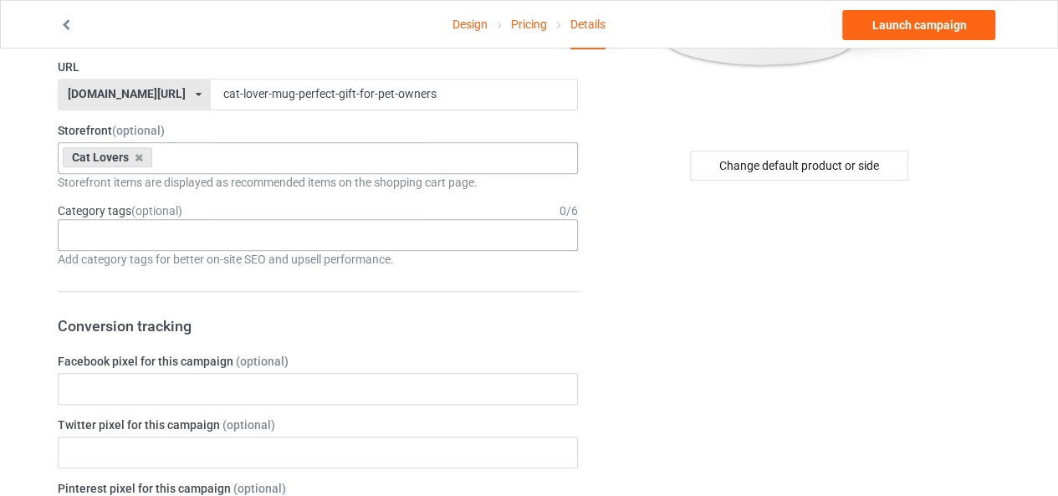
click at [102, 232] on div "Age > [DEMOGRAPHIC_DATA] > 1 Age > [DEMOGRAPHIC_DATA] Months > 1 Month Age > [D…" at bounding box center [318, 235] width 520 height 32
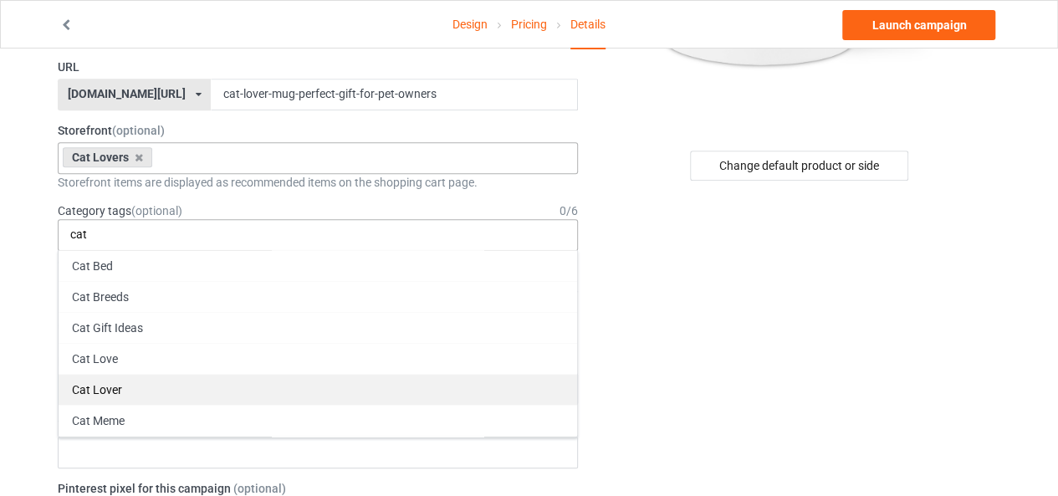
type input "cat"
click at [120, 386] on div "Cat Lover" at bounding box center [318, 389] width 519 height 31
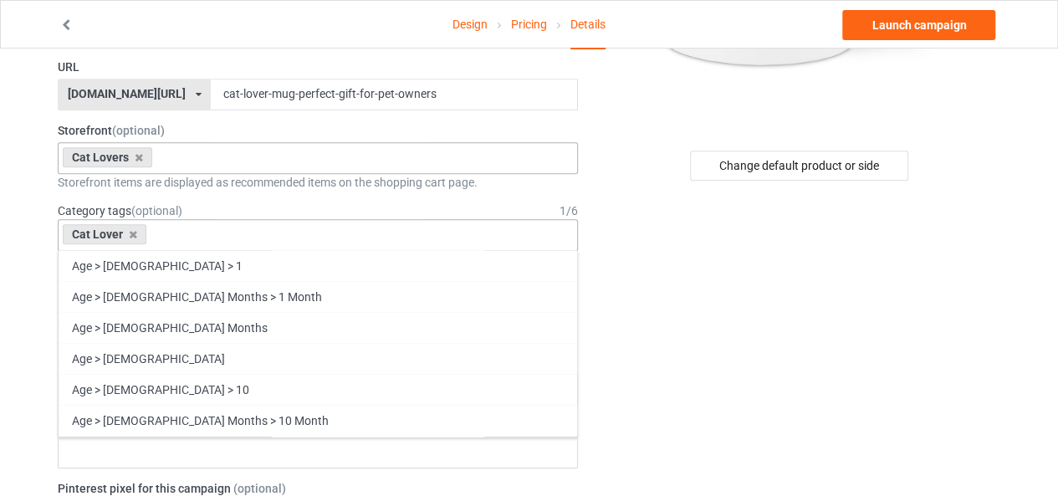
click at [179, 235] on div "Cat Lover Age > [DEMOGRAPHIC_DATA] > 1 Age > [DEMOGRAPHIC_DATA] Months > 1 Mont…" at bounding box center [318, 235] width 520 height 32
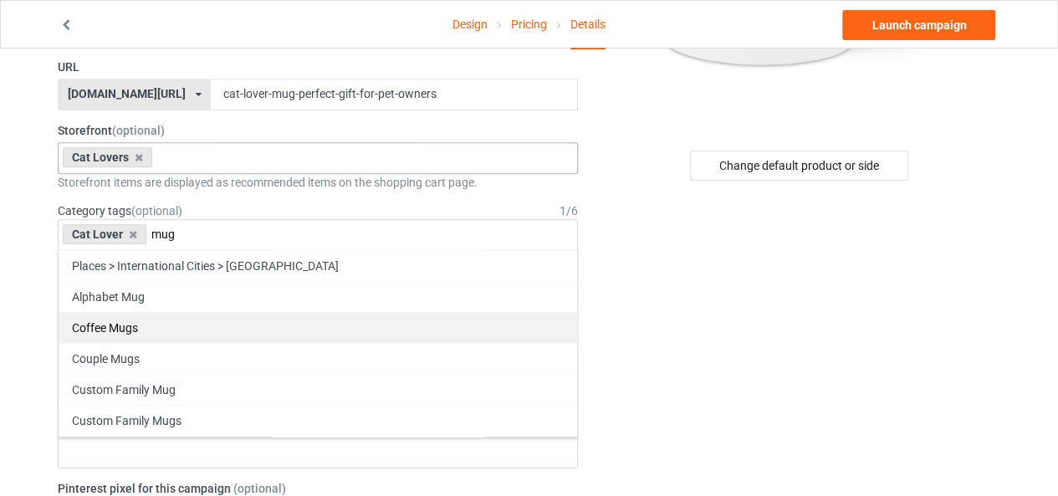
type input "mug"
click at [95, 320] on div "Coffee Mugs" at bounding box center [318, 327] width 519 height 31
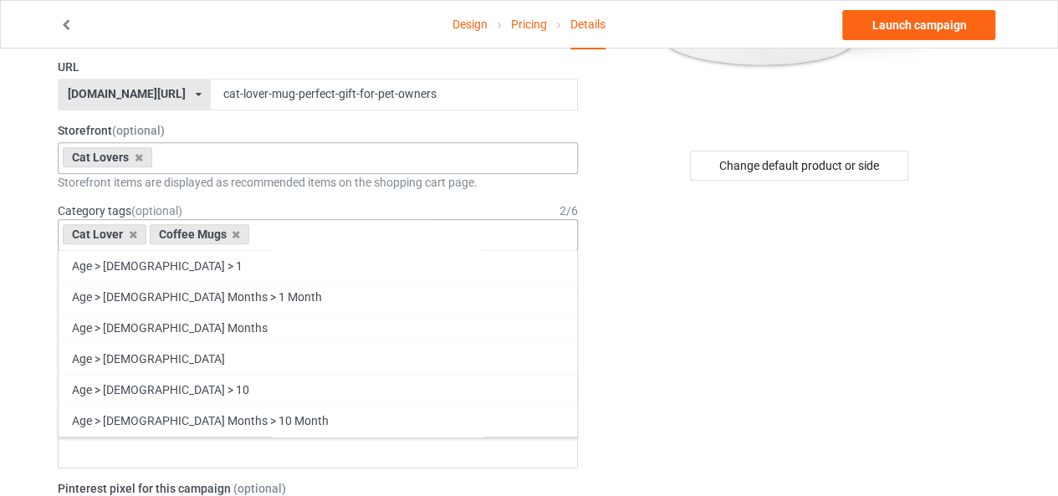
click at [264, 237] on input "text" at bounding box center [267, 235] width 26 height 14
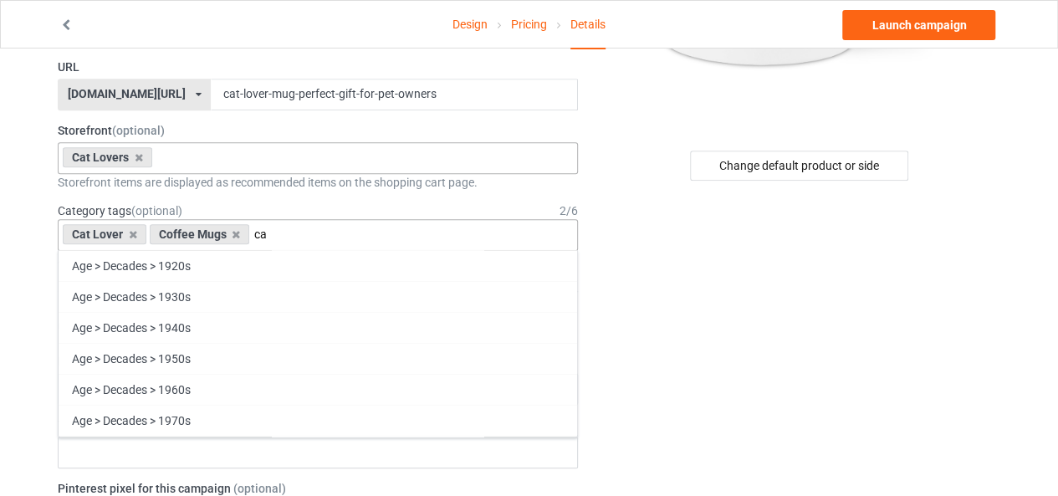
type input "c"
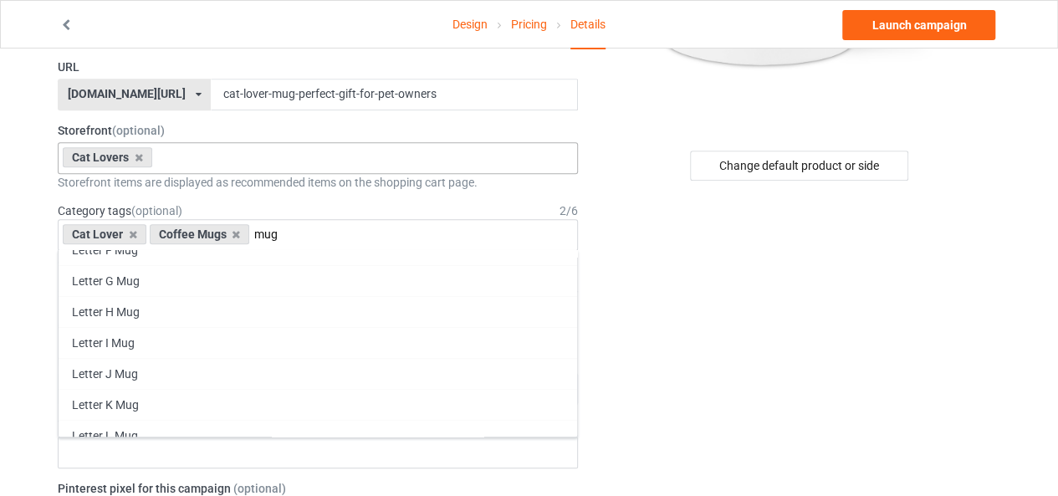
scroll to position [502, 0]
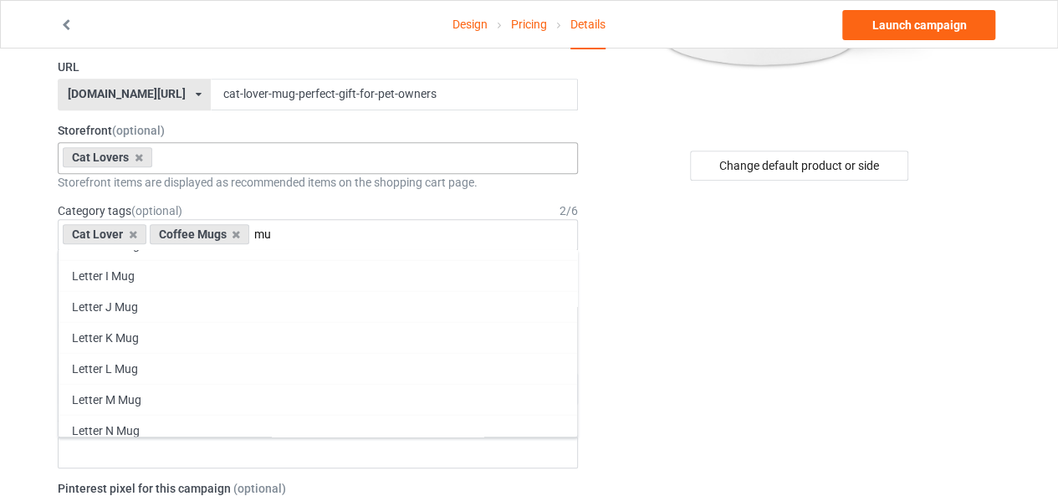
type input "m"
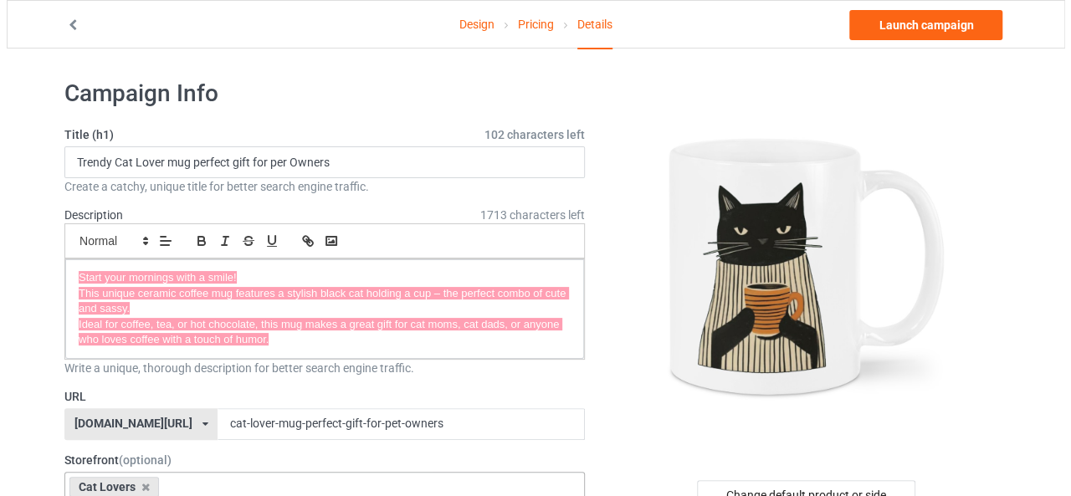
scroll to position [0, 0]
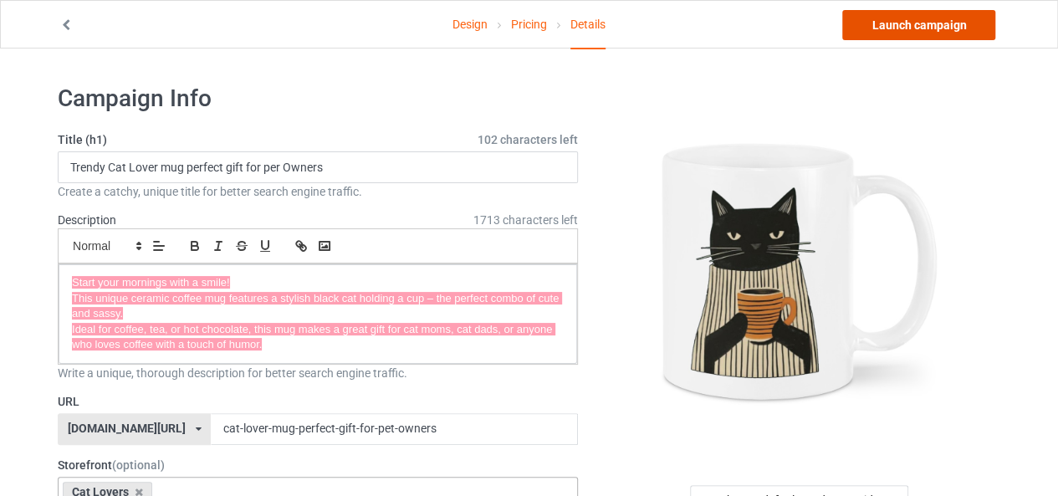
click at [945, 19] on link "Launch campaign" at bounding box center [919, 25] width 153 height 30
